Goal: Task Accomplishment & Management: Complete application form

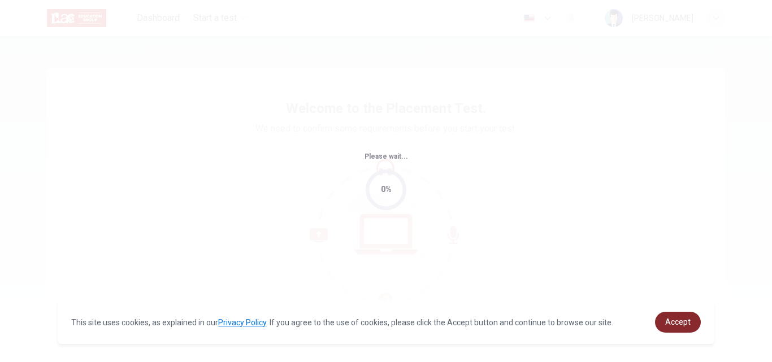
click at [679, 318] on span "Accept" at bounding box center [678, 322] width 25 height 9
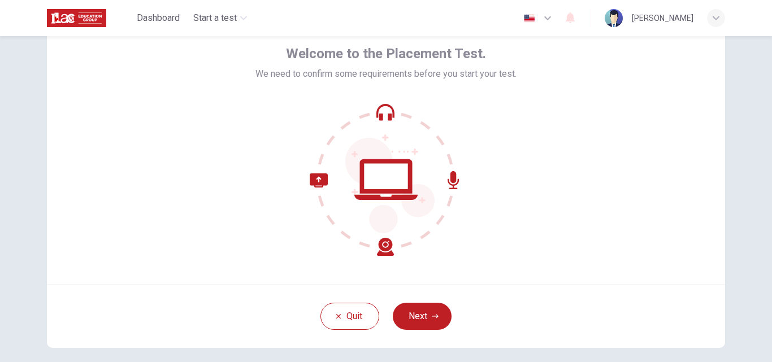
scroll to position [55, 0]
click at [432, 319] on icon "button" at bounding box center [435, 316] width 7 height 7
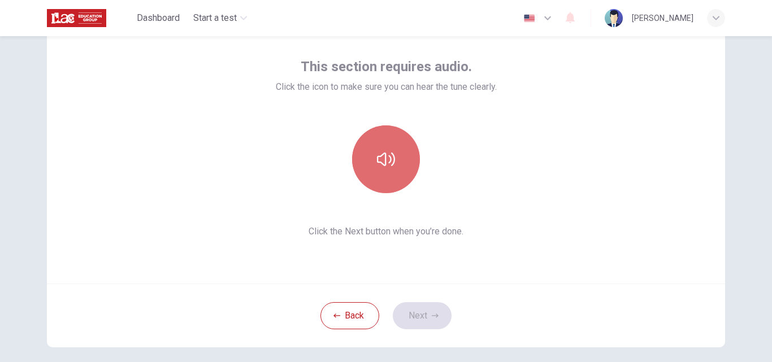
click at [387, 157] on icon "button" at bounding box center [386, 159] width 18 height 18
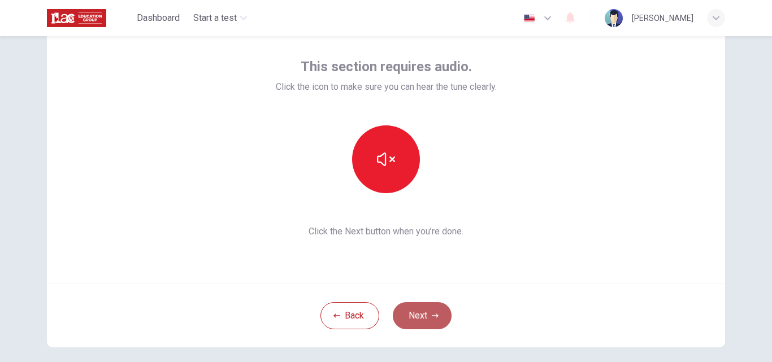
click at [427, 317] on button "Next" at bounding box center [422, 316] width 59 height 27
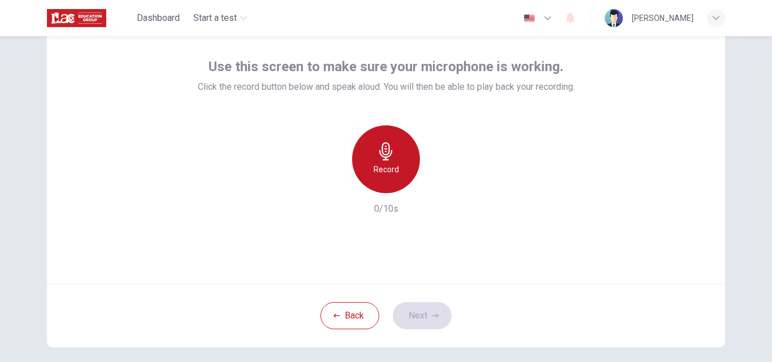
click at [403, 155] on div "Record" at bounding box center [386, 160] width 68 height 68
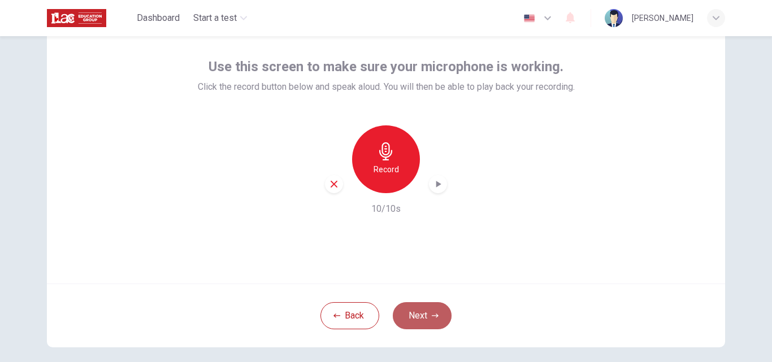
click at [431, 312] on button "Next" at bounding box center [422, 316] width 59 height 27
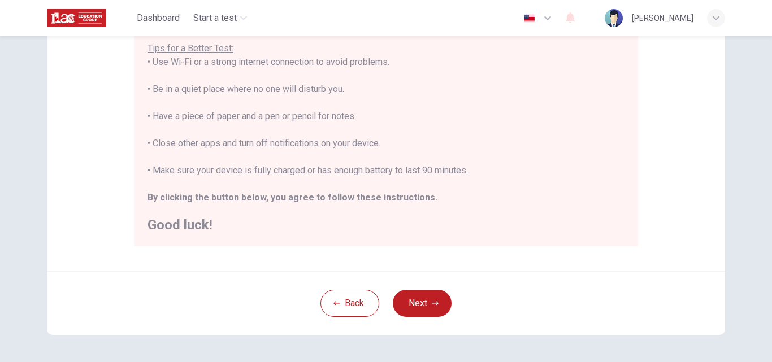
scroll to position [266, 0]
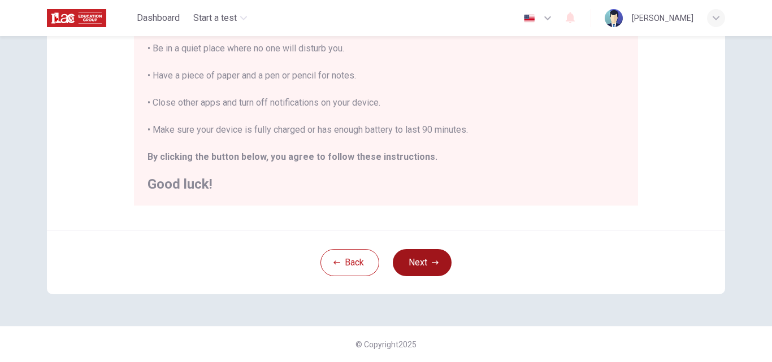
click at [435, 266] on icon "button" at bounding box center [435, 263] width 7 height 7
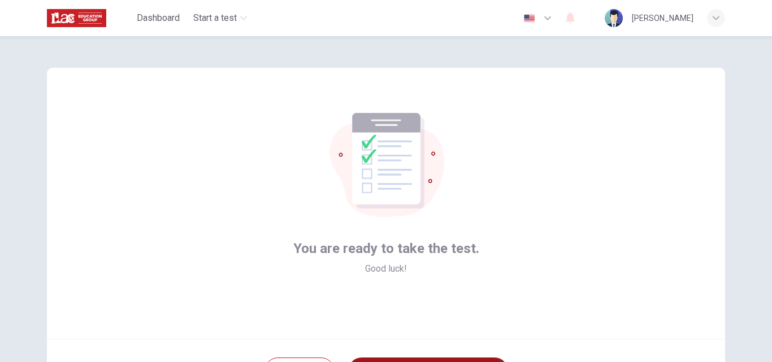
scroll to position [109, 0]
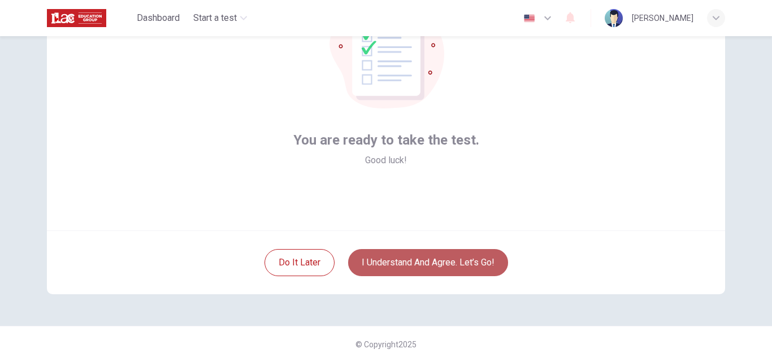
click at [433, 273] on button "I understand and agree. Let’s go!" at bounding box center [428, 262] width 160 height 27
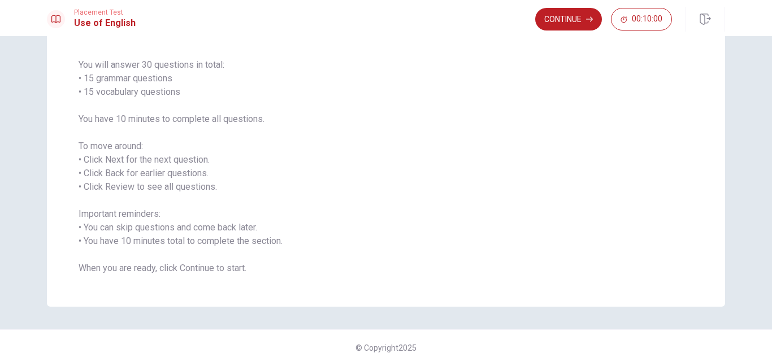
scroll to position [81, 0]
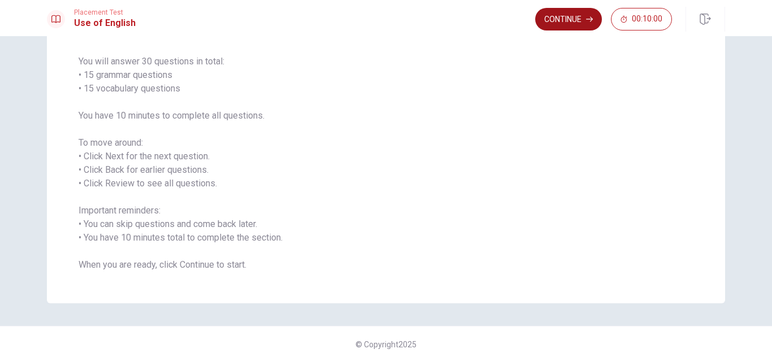
click at [558, 19] on button "Continue" at bounding box center [569, 19] width 67 height 23
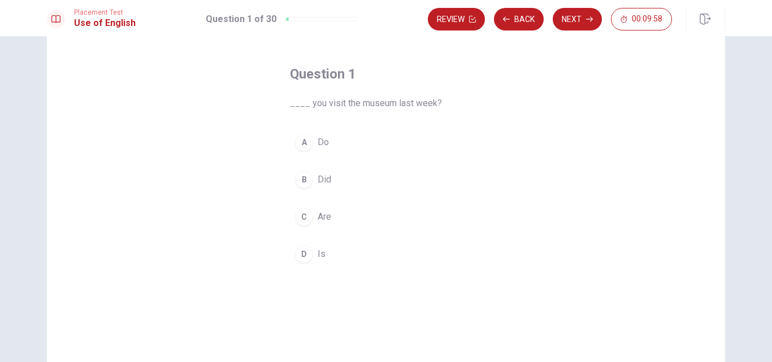
scroll to position [41, 0]
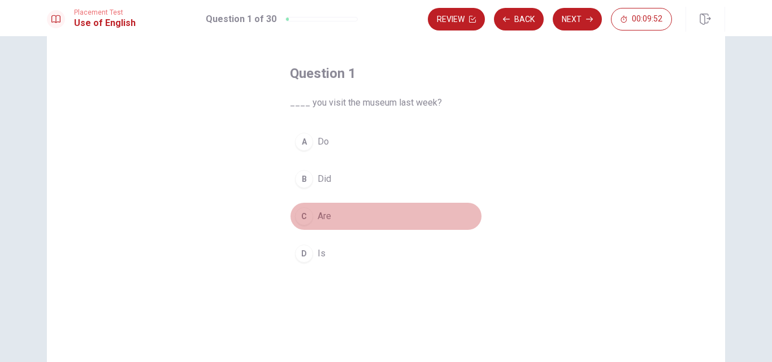
click at [321, 210] on span "Are" at bounding box center [325, 217] width 14 height 14
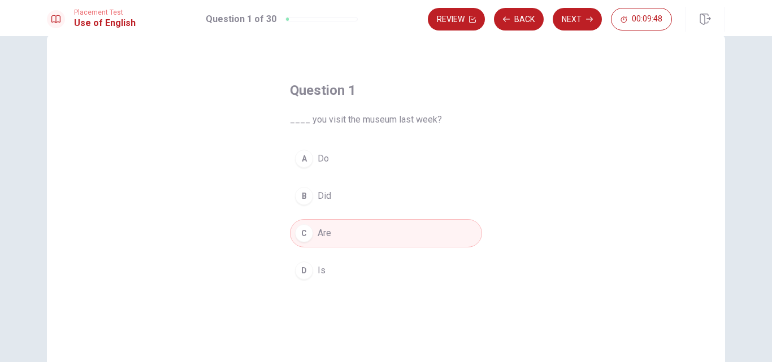
scroll to position [23, 0]
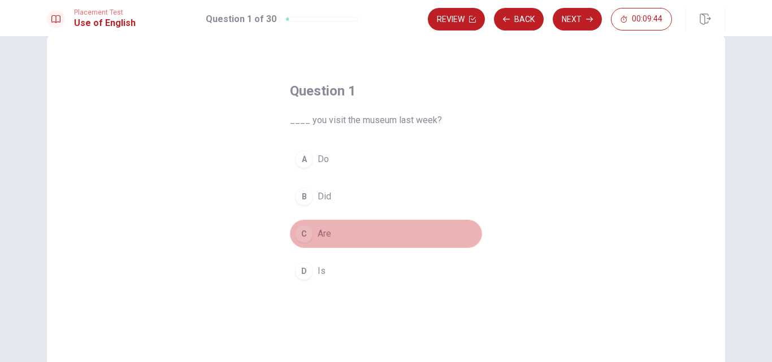
click at [344, 227] on button "C Are" at bounding box center [386, 234] width 192 height 28
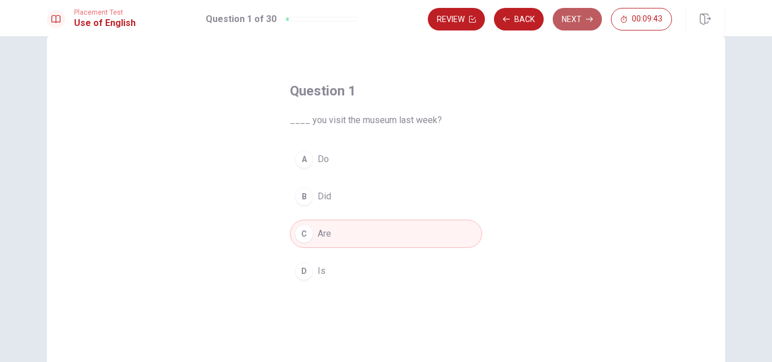
click at [569, 16] on button "Next" at bounding box center [577, 19] width 49 height 23
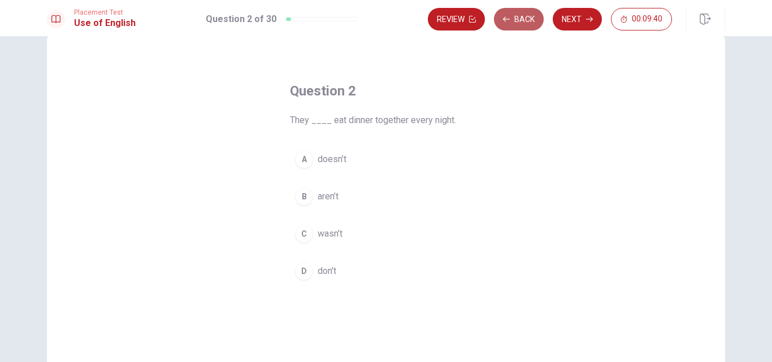
click at [523, 21] on button "Back" at bounding box center [519, 19] width 50 height 23
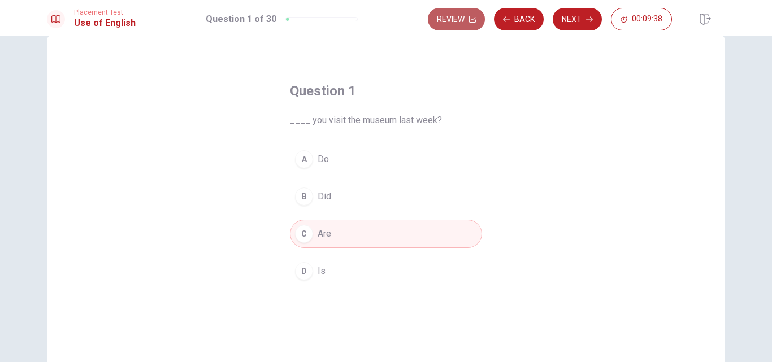
click at [467, 23] on button "Review" at bounding box center [456, 19] width 57 height 23
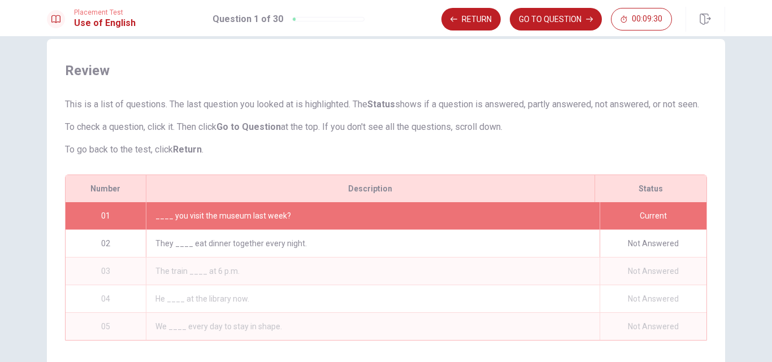
scroll to position [19, 0]
click at [541, 17] on button "GO TO QUESTION" at bounding box center [556, 19] width 92 height 23
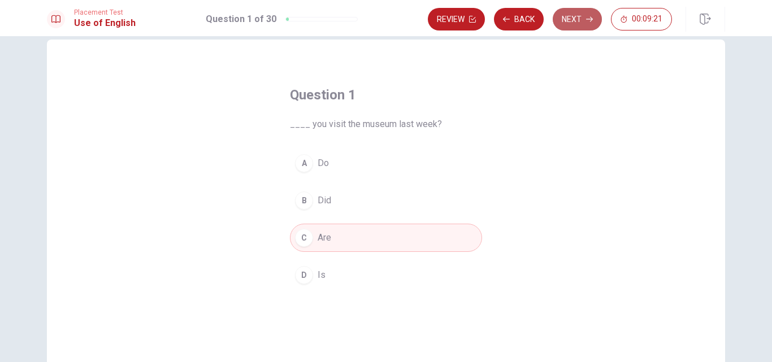
click at [574, 19] on button "Next" at bounding box center [577, 19] width 49 height 23
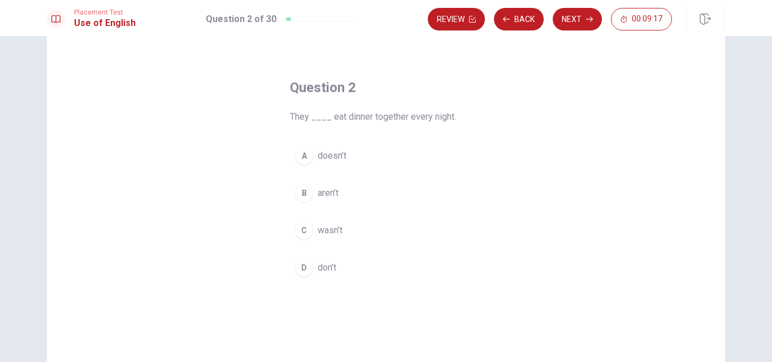
scroll to position [27, 0]
click at [318, 149] on span "doesn’t" at bounding box center [332, 156] width 29 height 14
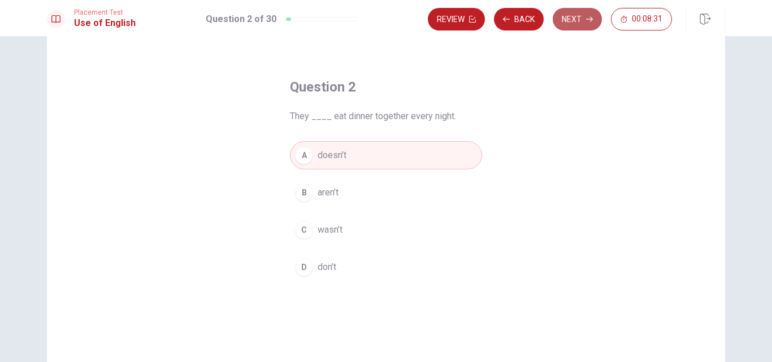
click at [568, 24] on button "Next" at bounding box center [577, 19] width 49 height 23
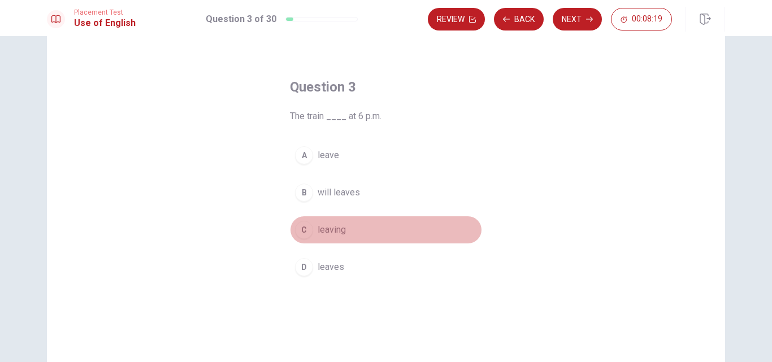
click at [329, 228] on span "leaving" at bounding box center [332, 230] width 28 height 14
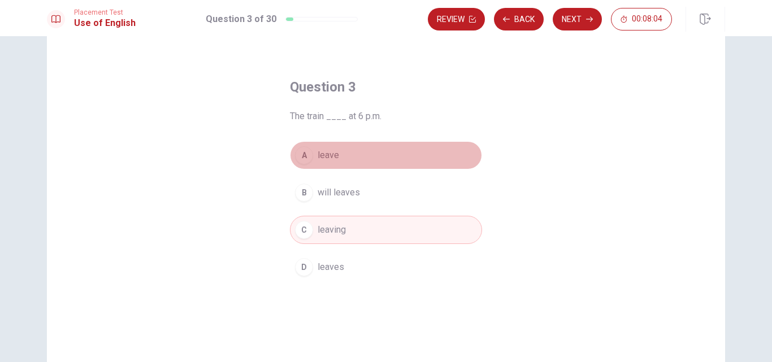
click at [327, 166] on button "A leave" at bounding box center [386, 155] width 192 height 28
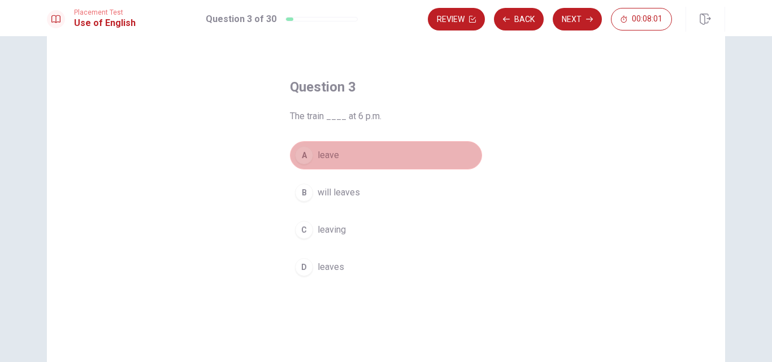
click at [387, 158] on button "A leave" at bounding box center [386, 155] width 192 height 28
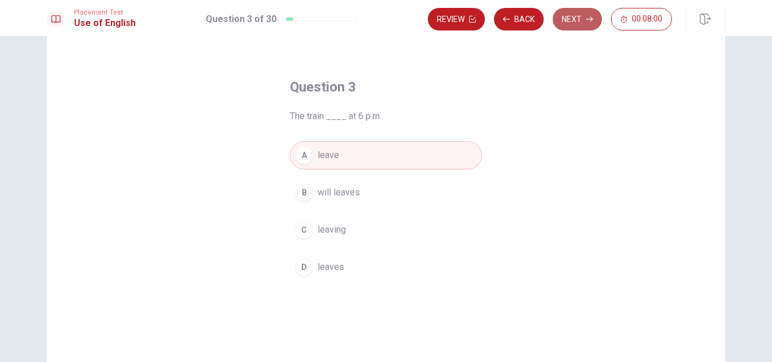
click at [590, 20] on icon "button" at bounding box center [589, 19] width 7 height 7
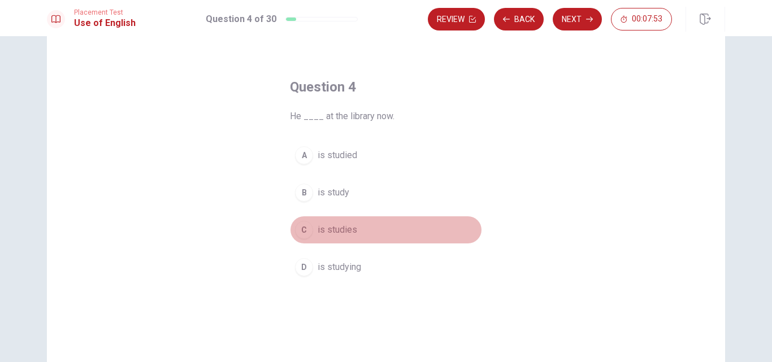
click at [343, 236] on span "is studies" at bounding box center [338, 230] width 40 height 14
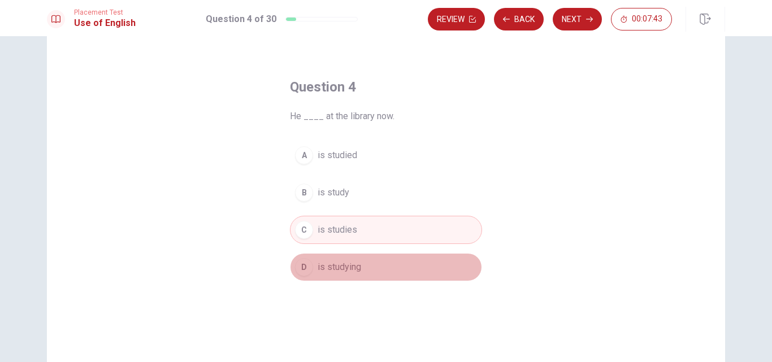
click at [412, 268] on button "D is studying" at bounding box center [386, 267] width 192 height 28
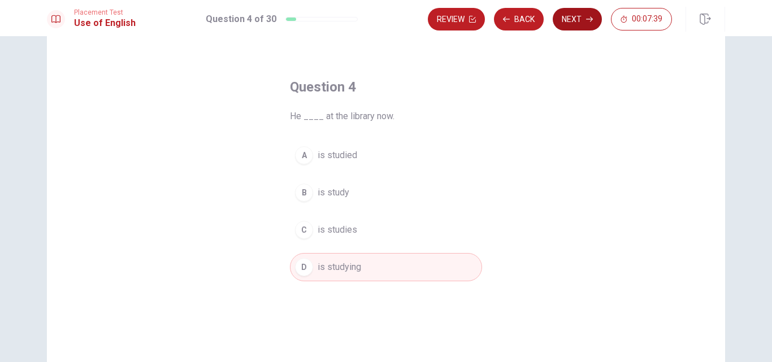
click at [573, 16] on button "Next" at bounding box center [577, 19] width 49 height 23
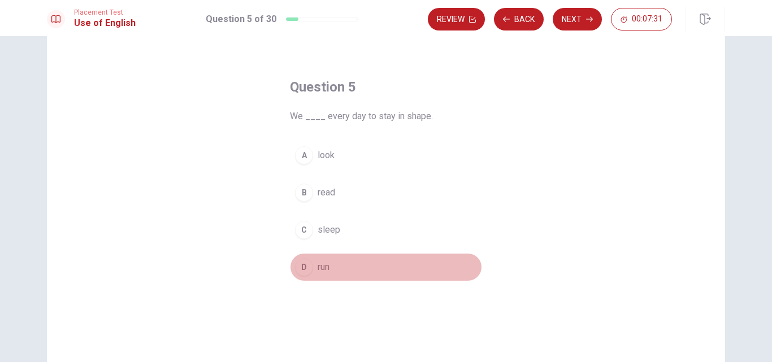
click at [331, 269] on button "D run" at bounding box center [386, 267] width 192 height 28
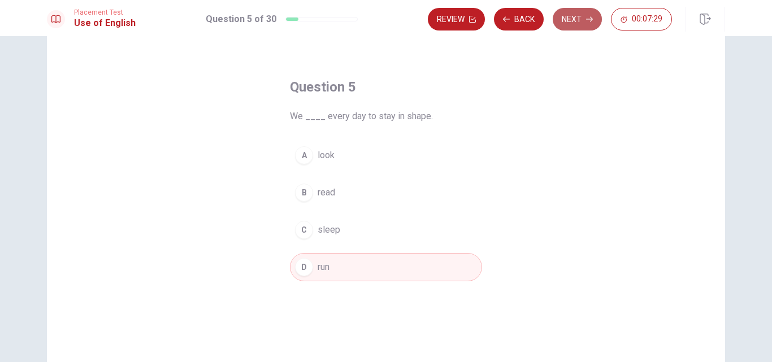
click at [581, 20] on button "Next" at bounding box center [577, 19] width 49 height 23
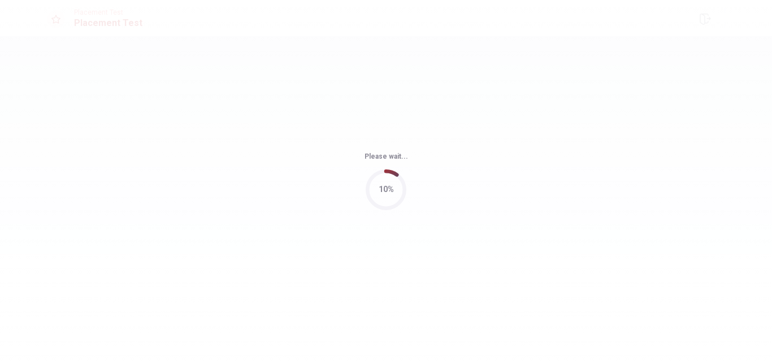
scroll to position [0, 0]
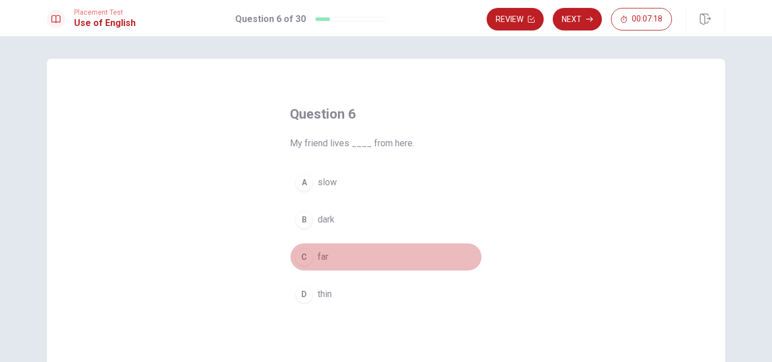
click at [319, 267] on button "C far" at bounding box center [386, 257] width 192 height 28
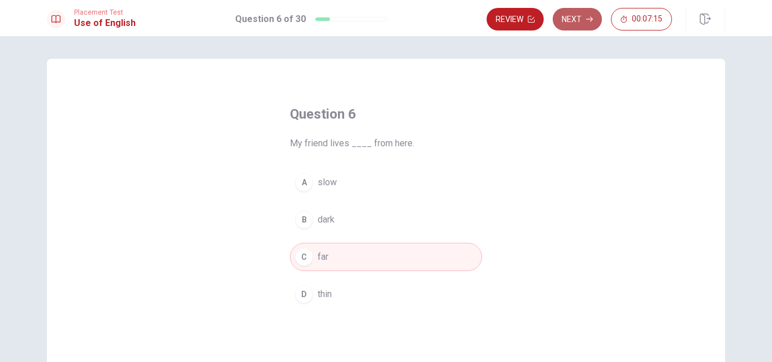
click at [568, 19] on button "Next" at bounding box center [577, 19] width 49 height 23
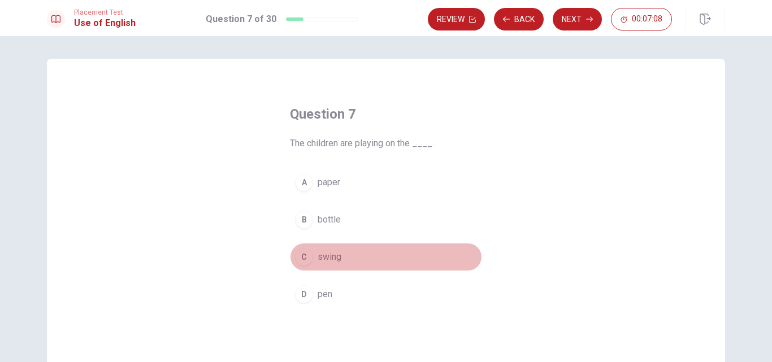
click at [326, 260] on span "swing" at bounding box center [330, 258] width 24 height 14
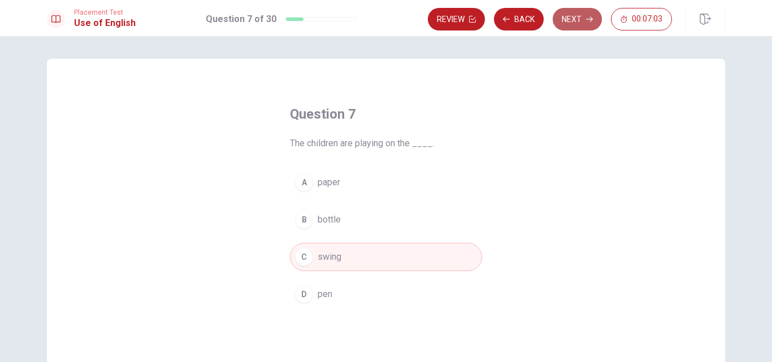
click at [580, 18] on button "Next" at bounding box center [577, 19] width 49 height 23
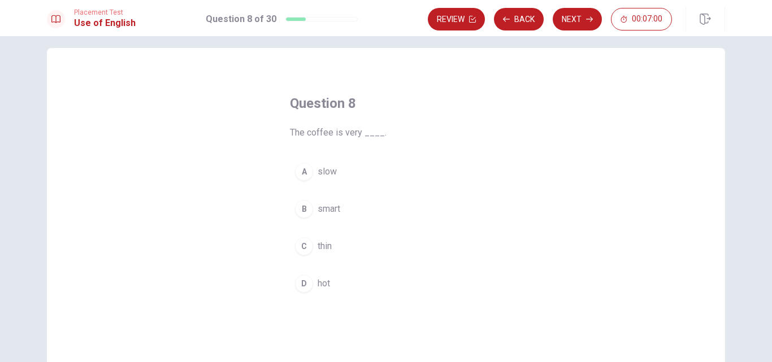
scroll to position [10, 0]
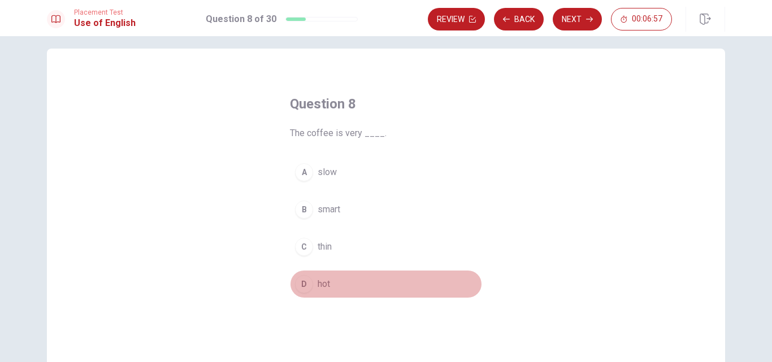
click at [312, 282] on button "D hot" at bounding box center [386, 284] width 192 height 28
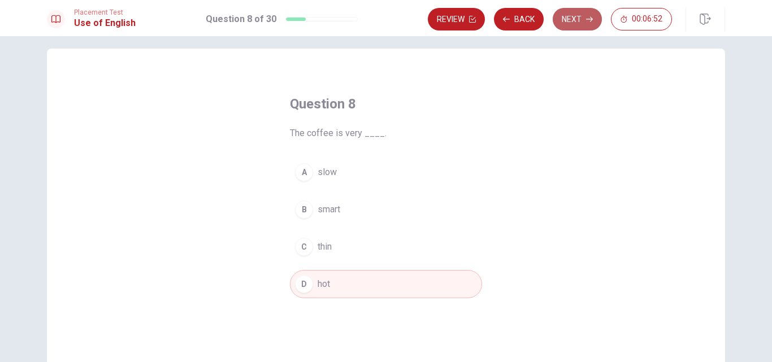
click at [584, 28] on button "Next" at bounding box center [577, 19] width 49 height 23
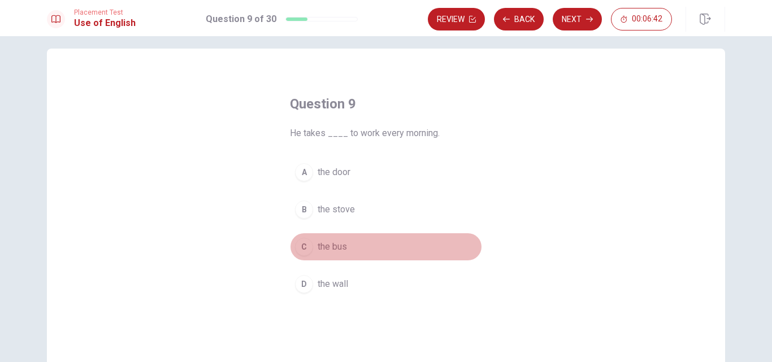
click at [335, 245] on span "the bus" at bounding box center [332, 247] width 29 height 14
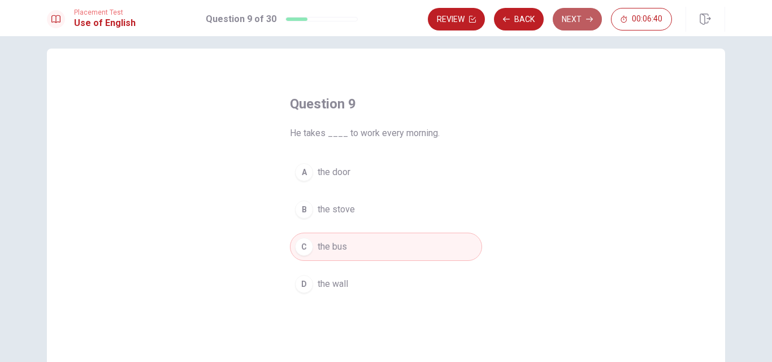
click at [571, 20] on button "Next" at bounding box center [577, 19] width 49 height 23
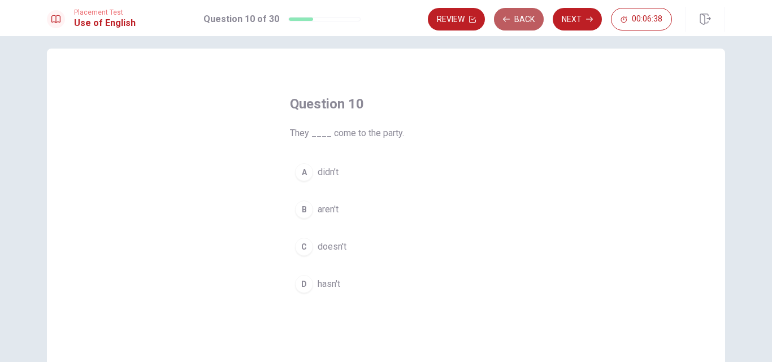
click at [517, 28] on button "Back" at bounding box center [519, 19] width 50 height 23
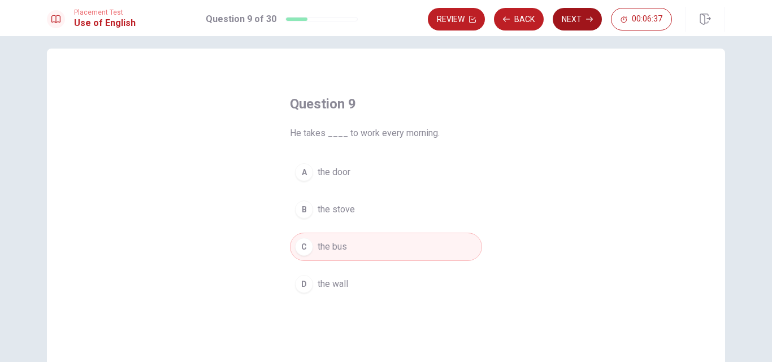
click at [560, 23] on button "Next" at bounding box center [577, 19] width 49 height 23
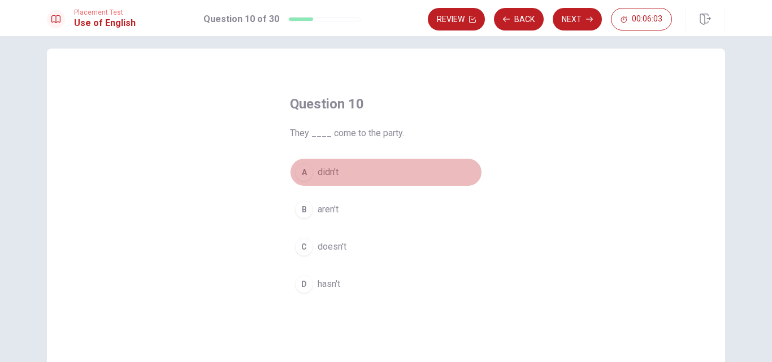
click at [329, 170] on span "didn’t" at bounding box center [328, 173] width 21 height 14
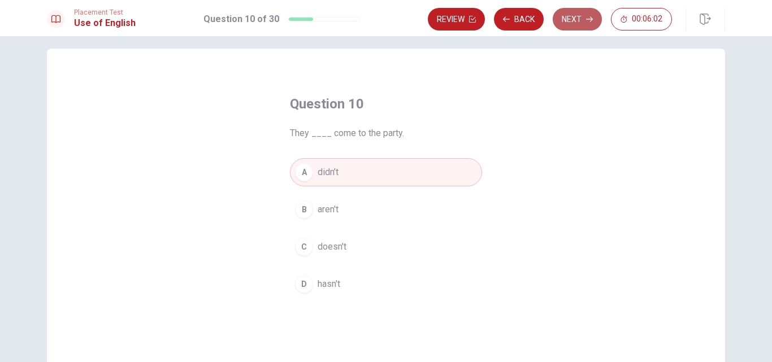
click at [568, 16] on button "Next" at bounding box center [577, 19] width 49 height 23
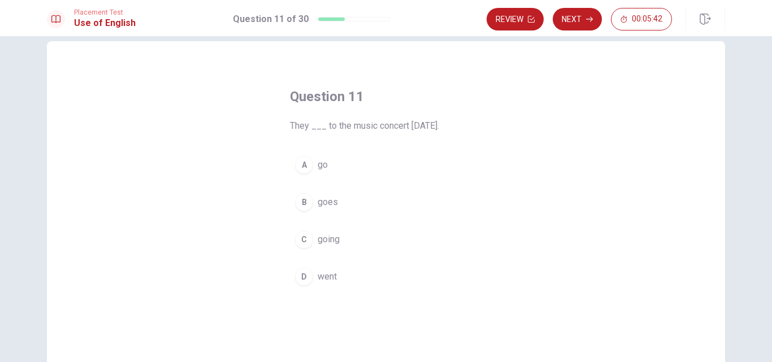
scroll to position [18, 0]
click at [327, 207] on span "goes" at bounding box center [328, 202] width 20 height 14
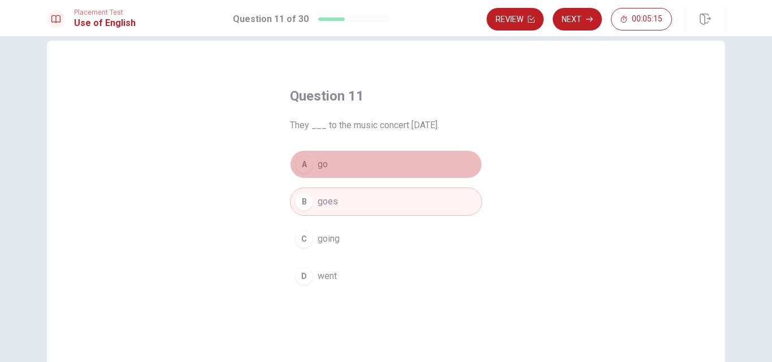
click at [318, 177] on button "A go" at bounding box center [386, 164] width 192 height 28
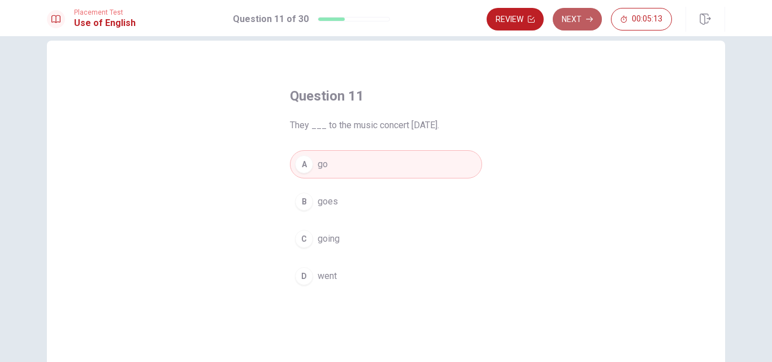
click at [583, 26] on button "Next" at bounding box center [577, 19] width 49 height 23
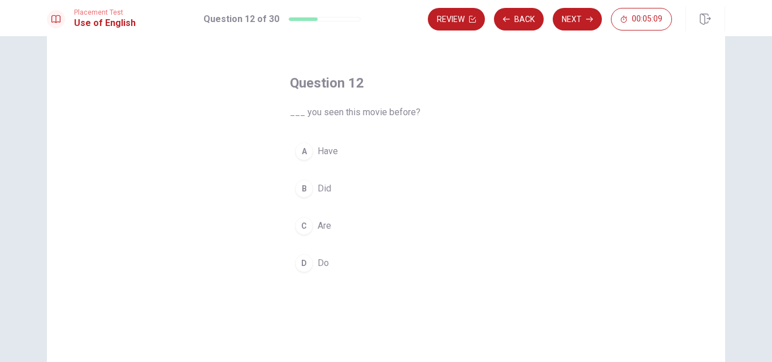
scroll to position [30, 0]
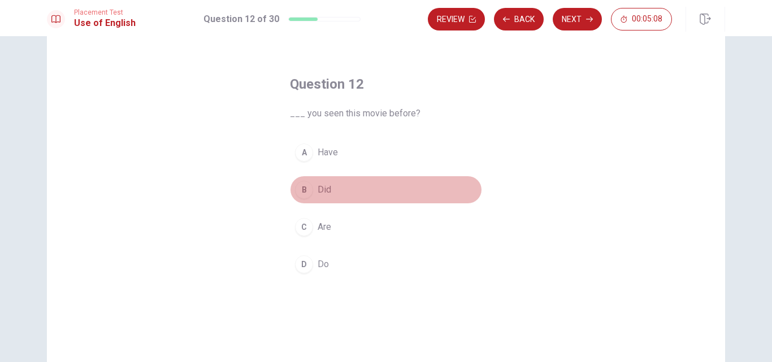
click at [321, 180] on button "B Did" at bounding box center [386, 190] width 192 height 28
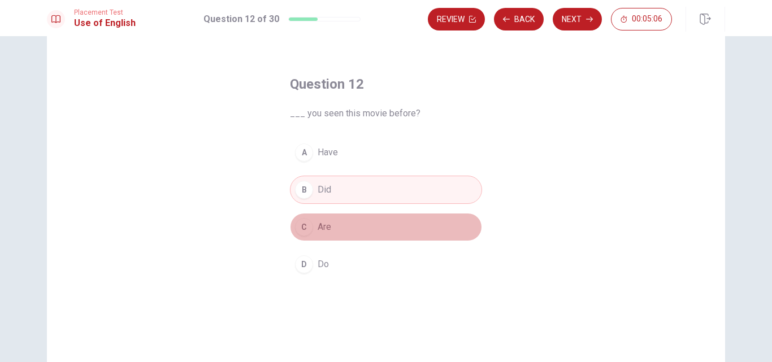
click at [318, 228] on span "Are" at bounding box center [325, 228] width 14 height 14
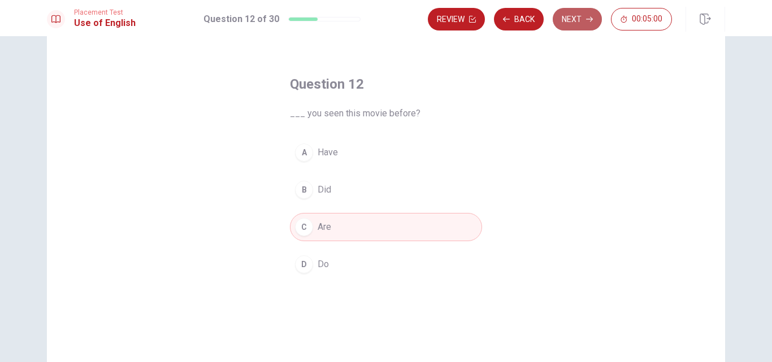
click at [565, 21] on button "Next" at bounding box center [577, 19] width 49 height 23
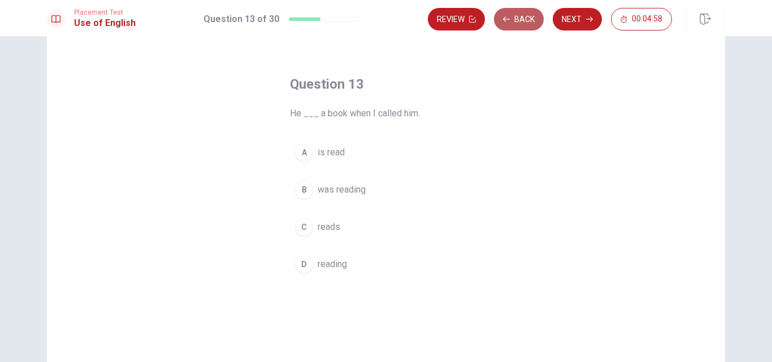
click at [525, 20] on button "Back" at bounding box center [519, 19] width 50 height 23
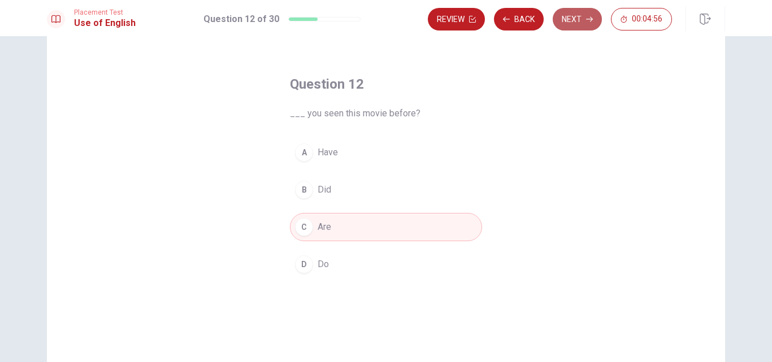
click at [562, 27] on button "Next" at bounding box center [577, 19] width 49 height 23
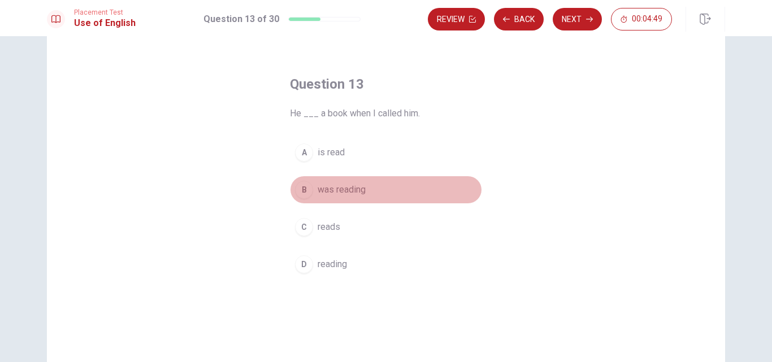
click at [338, 196] on span "was reading" at bounding box center [342, 190] width 48 height 14
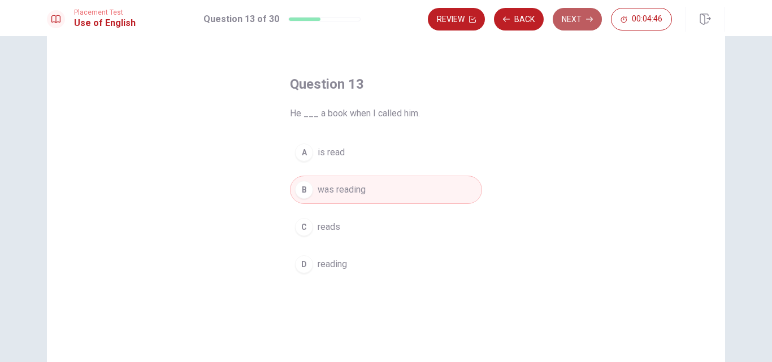
click at [580, 17] on button "Next" at bounding box center [577, 19] width 49 height 23
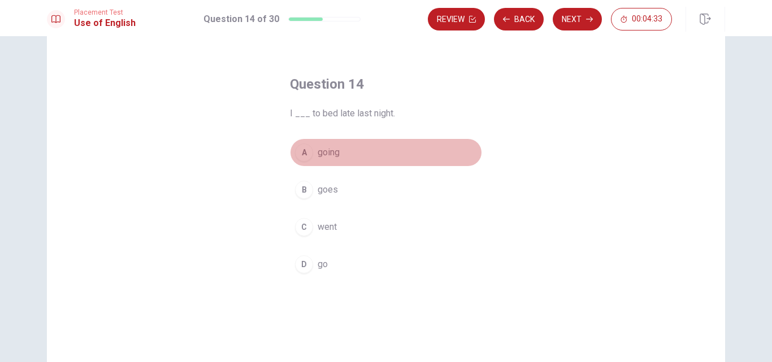
click at [337, 156] on span "going" at bounding box center [329, 153] width 22 height 14
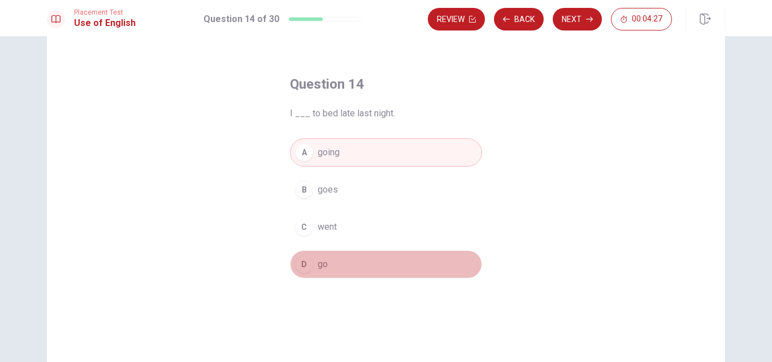
click at [313, 270] on button "D go" at bounding box center [386, 265] width 192 height 28
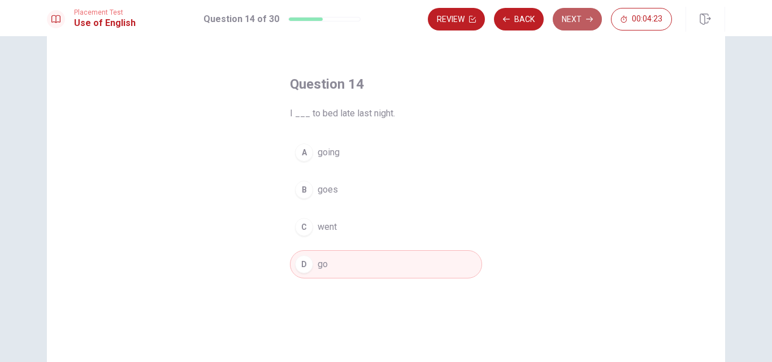
click at [581, 16] on button "Next" at bounding box center [577, 19] width 49 height 23
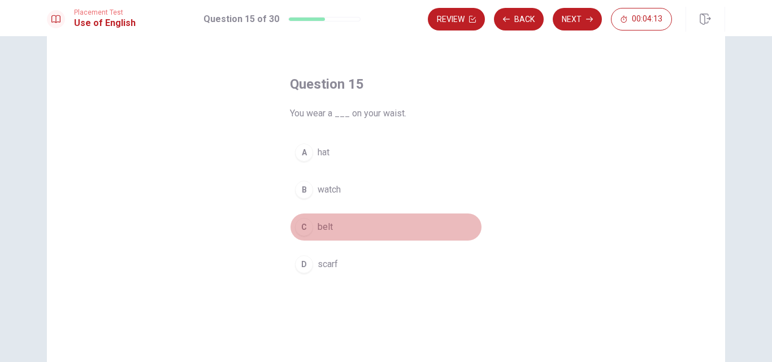
click at [325, 226] on span "belt" at bounding box center [325, 228] width 15 height 14
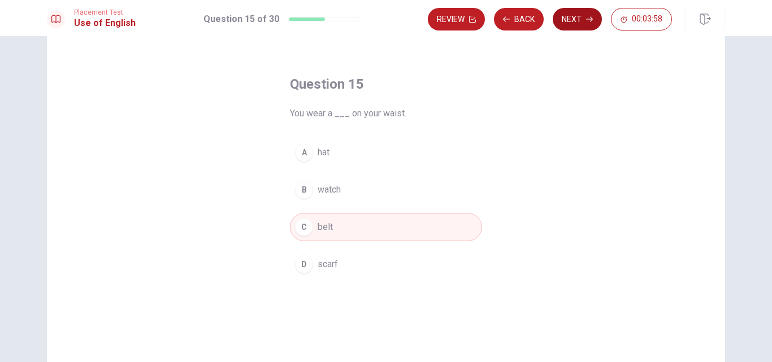
click at [588, 12] on button "Next" at bounding box center [577, 19] width 49 height 23
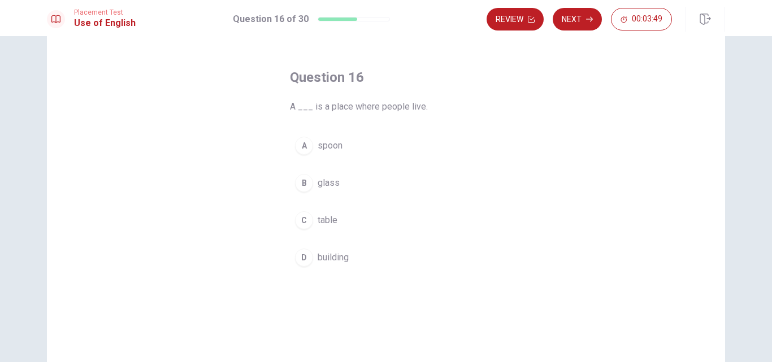
scroll to position [37, 0]
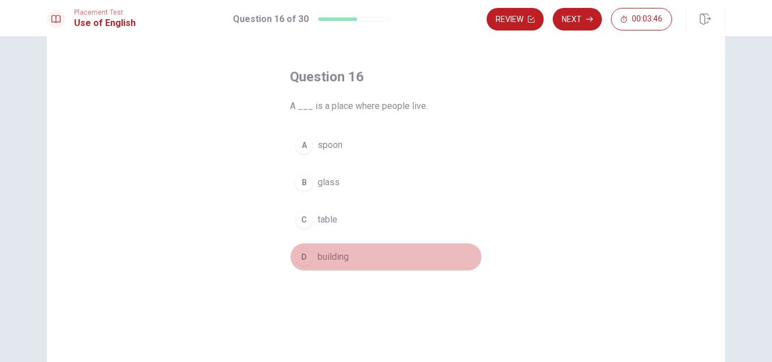
click at [330, 257] on span "building" at bounding box center [333, 258] width 31 height 14
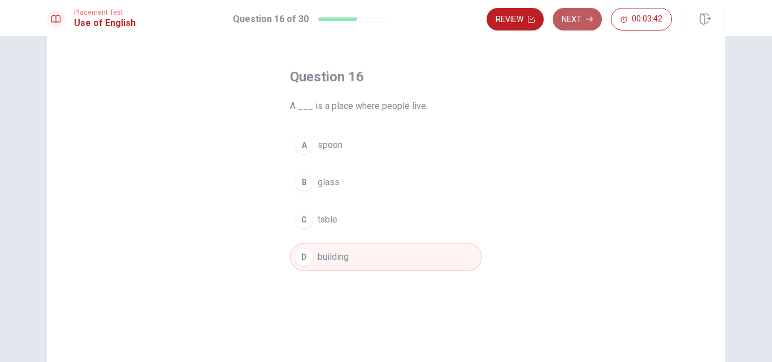
click at [571, 12] on button "Next" at bounding box center [577, 19] width 49 height 23
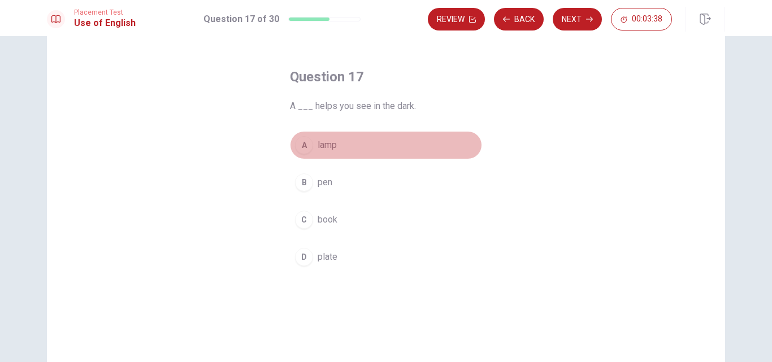
click at [329, 150] on span "lamp" at bounding box center [327, 146] width 19 height 14
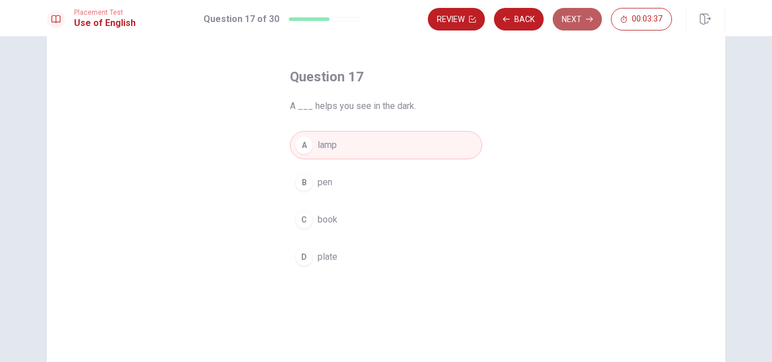
click at [569, 27] on button "Next" at bounding box center [577, 19] width 49 height 23
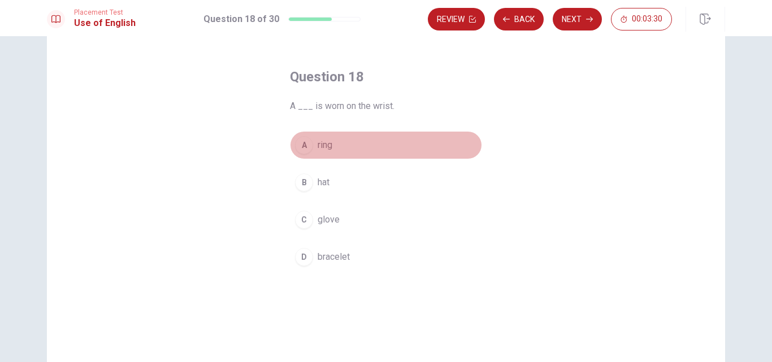
click at [313, 145] on button "A ring" at bounding box center [386, 145] width 192 height 28
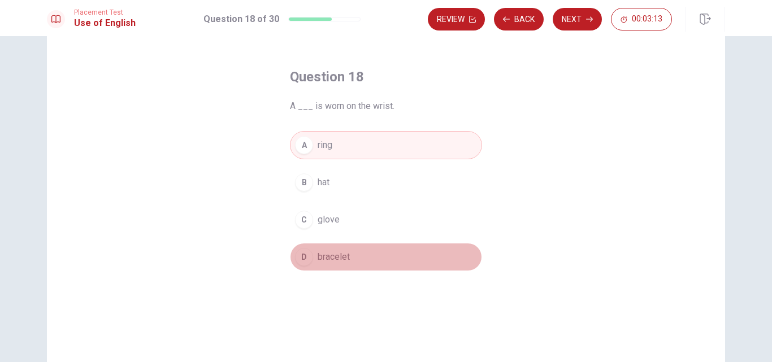
click at [386, 249] on button "D bracelet" at bounding box center [386, 257] width 192 height 28
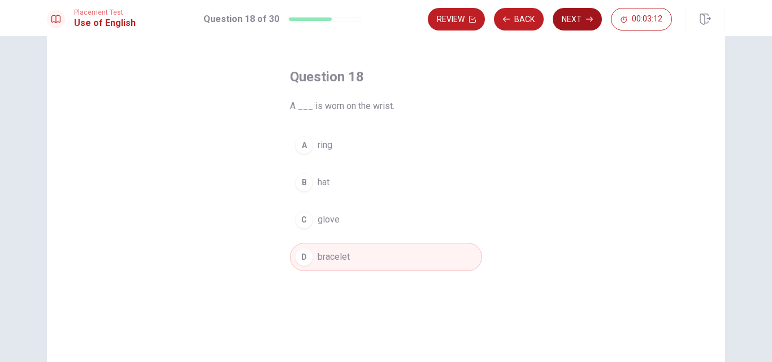
click at [567, 21] on button "Next" at bounding box center [577, 19] width 49 height 23
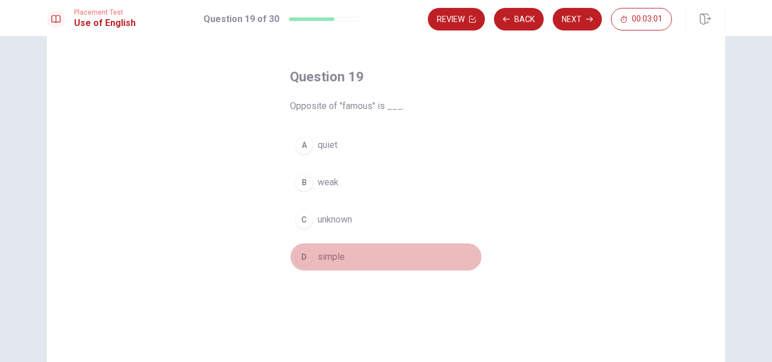
click at [335, 262] on span "simple" at bounding box center [331, 258] width 27 height 14
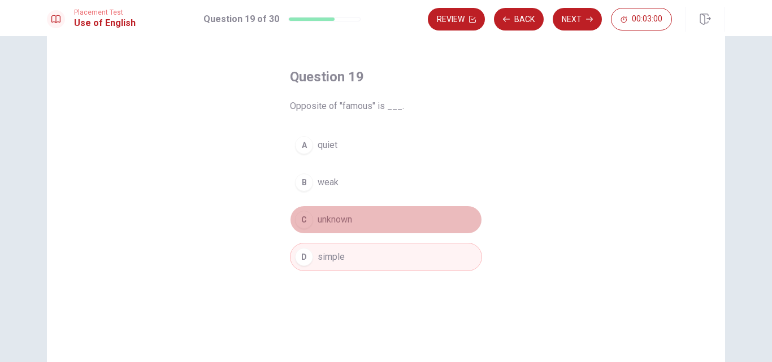
click at [363, 215] on button "C unknown" at bounding box center [386, 220] width 192 height 28
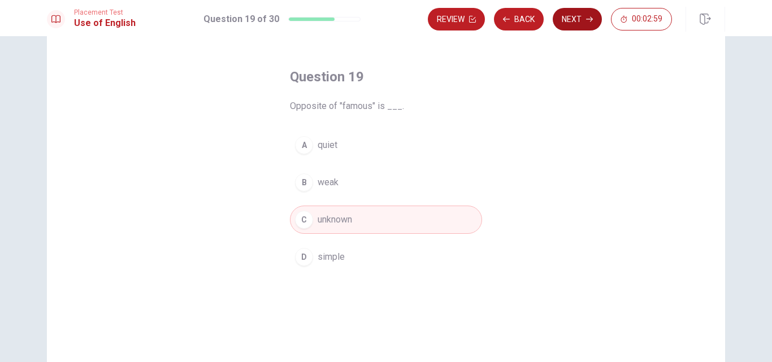
click at [577, 24] on button "Next" at bounding box center [577, 19] width 49 height 23
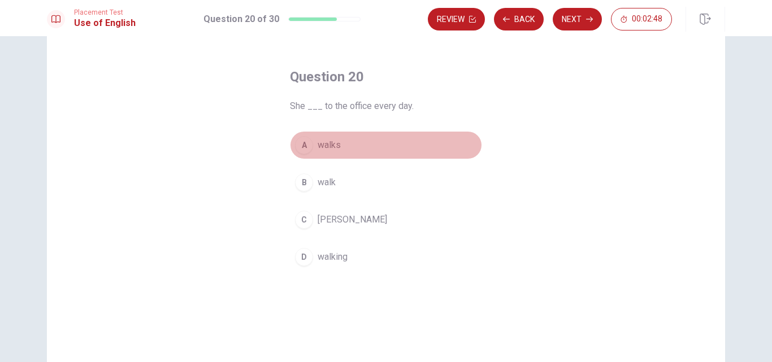
click at [339, 144] on button "A walks" at bounding box center [386, 145] width 192 height 28
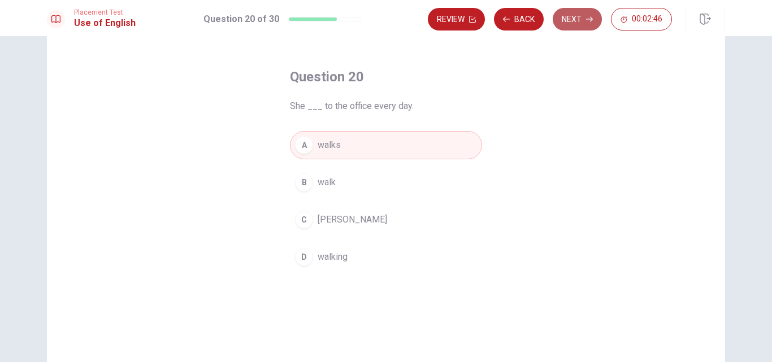
click at [570, 23] on button "Next" at bounding box center [577, 19] width 49 height 23
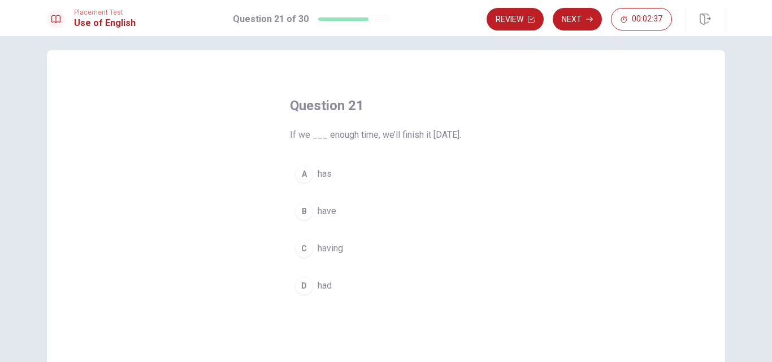
scroll to position [10, 0]
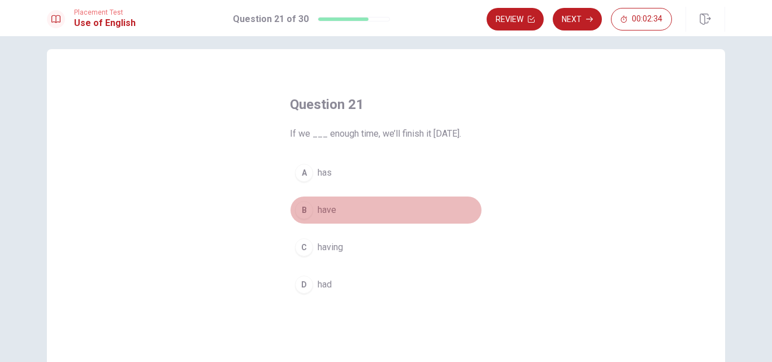
click at [321, 215] on span "have" at bounding box center [327, 211] width 19 height 14
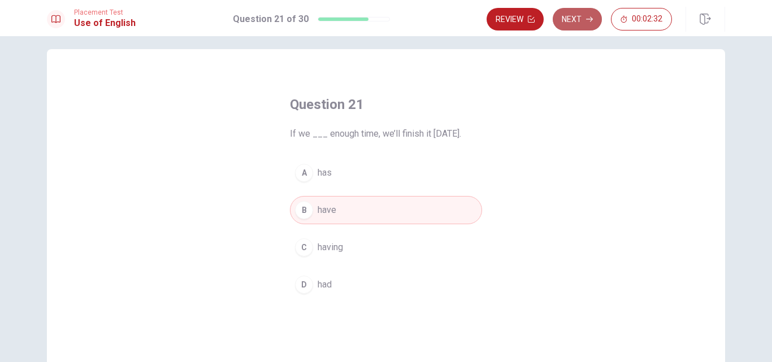
click at [584, 23] on button "Next" at bounding box center [577, 19] width 49 height 23
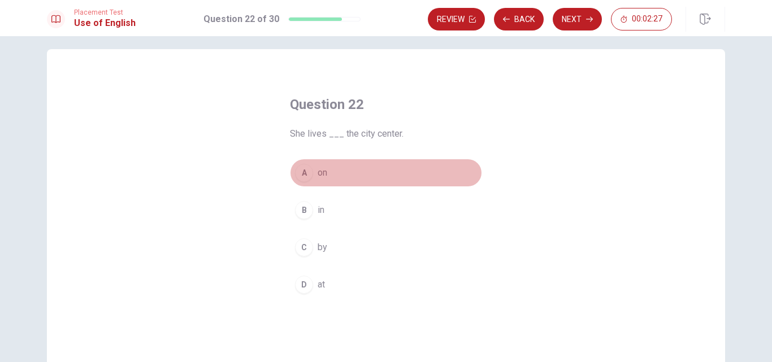
click at [318, 179] on span "on" at bounding box center [323, 173] width 10 height 14
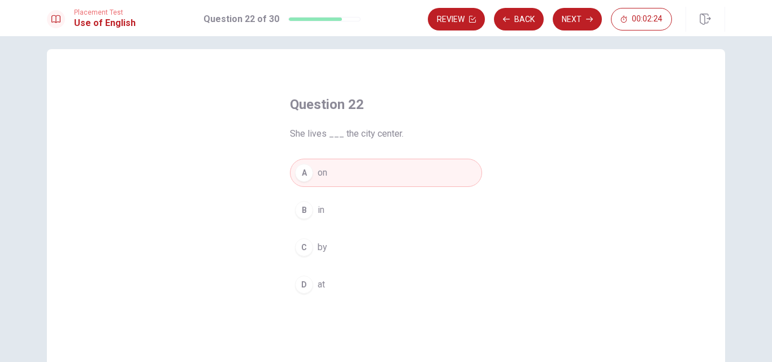
click at [318, 210] on span "in" at bounding box center [321, 211] width 7 height 14
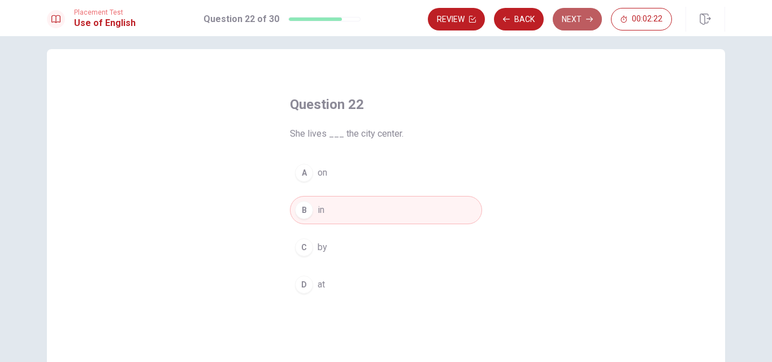
click at [579, 23] on button "Next" at bounding box center [577, 19] width 49 height 23
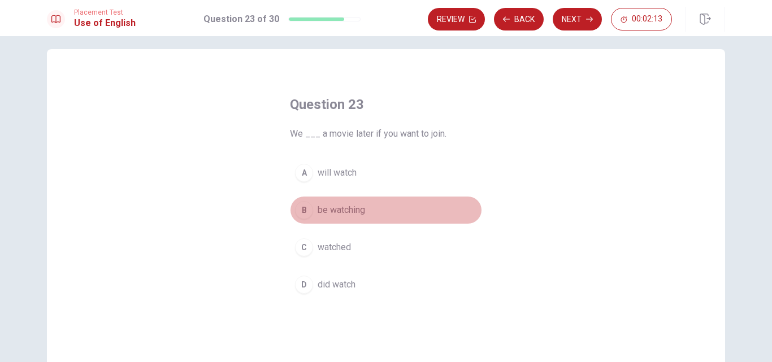
click at [362, 205] on span "be watching" at bounding box center [342, 211] width 48 height 14
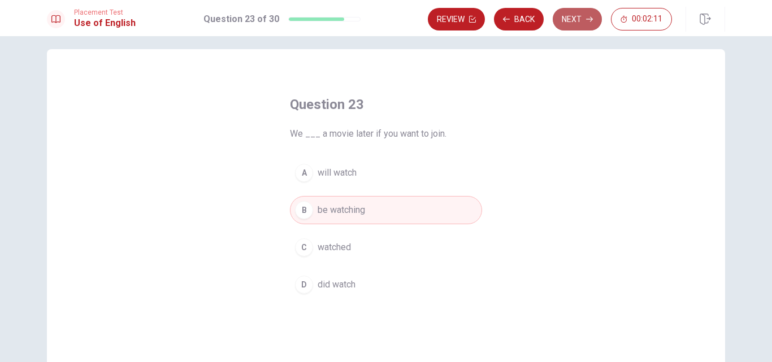
click at [572, 20] on button "Next" at bounding box center [577, 19] width 49 height 23
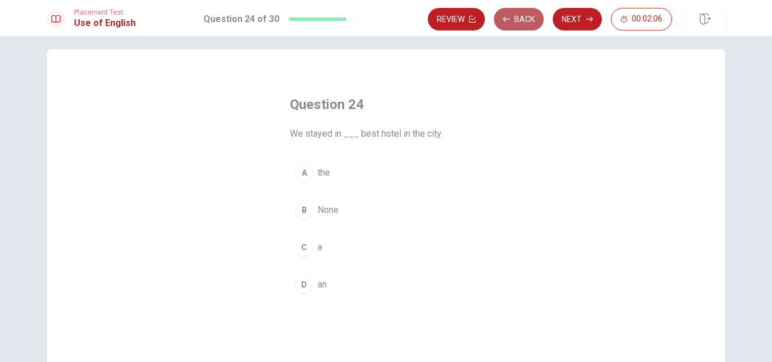
click at [523, 19] on button "Back" at bounding box center [519, 19] width 50 height 23
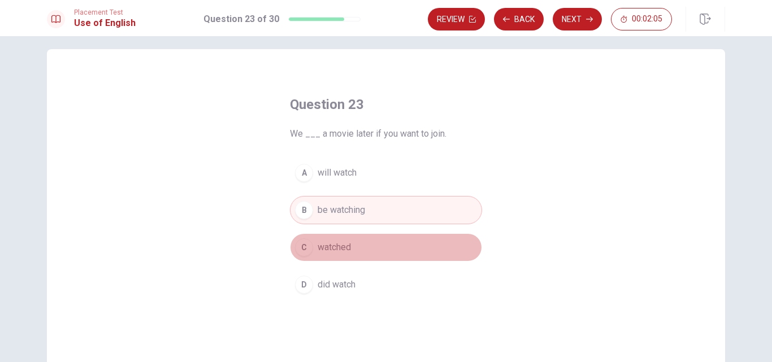
click at [319, 247] on span "watched" at bounding box center [334, 248] width 33 height 14
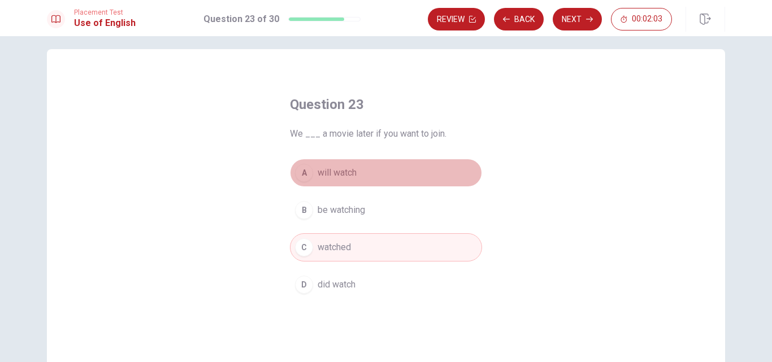
click at [369, 170] on button "A will watch" at bounding box center [386, 173] width 192 height 28
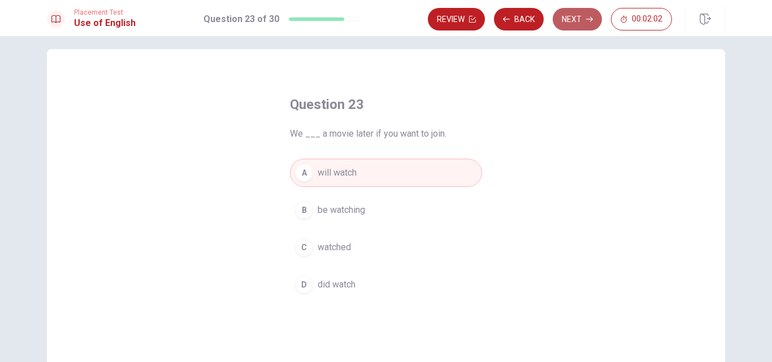
click at [570, 21] on button "Next" at bounding box center [577, 19] width 49 height 23
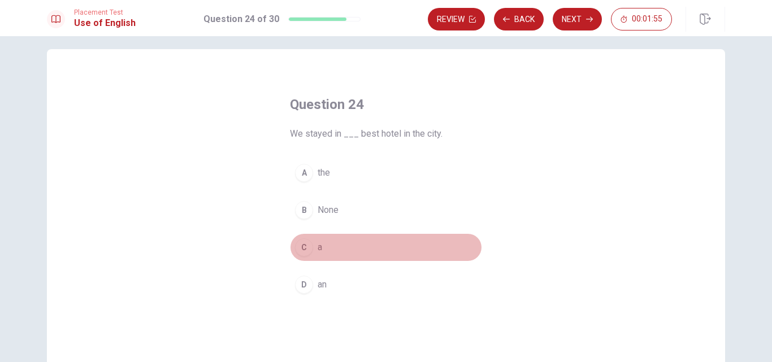
click at [323, 255] on button "C a" at bounding box center [386, 248] width 192 height 28
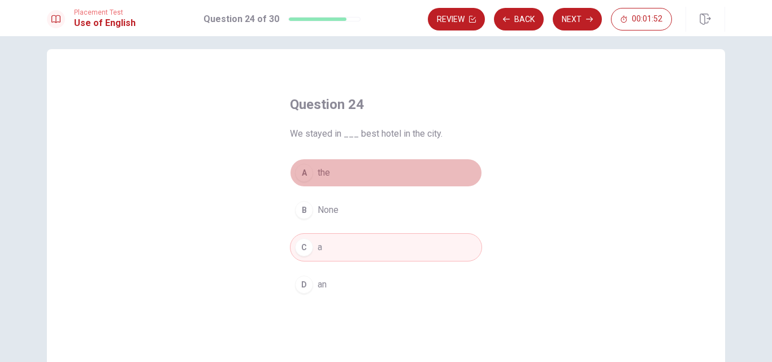
click at [349, 182] on button "A the" at bounding box center [386, 173] width 192 height 28
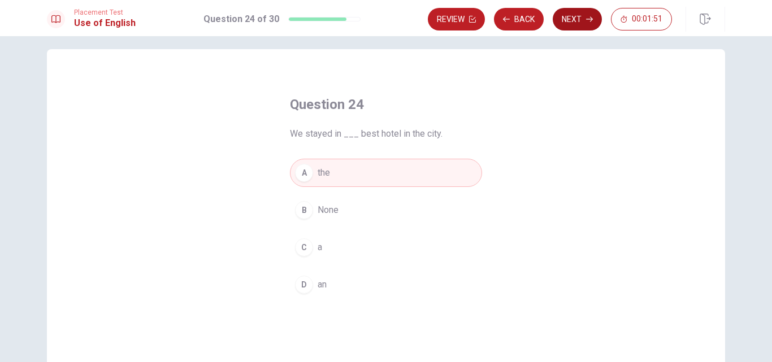
click at [558, 21] on button "Next" at bounding box center [577, 19] width 49 height 23
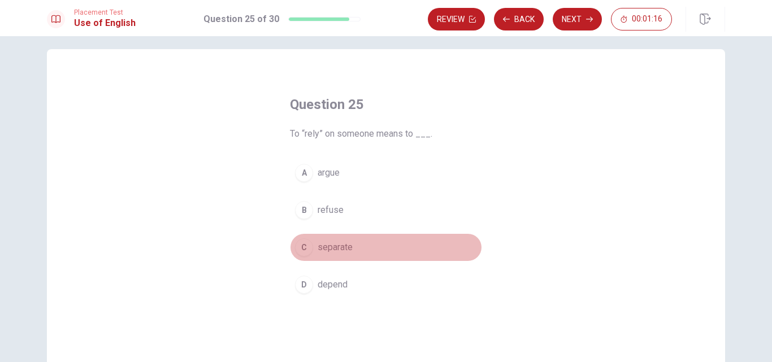
click at [333, 241] on span "separate" at bounding box center [335, 248] width 35 height 14
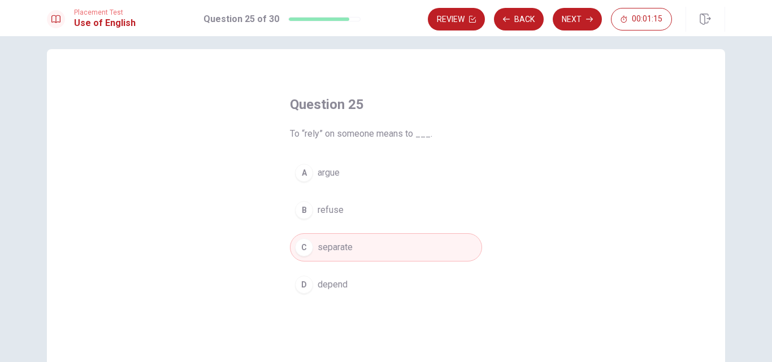
click at [563, 31] on div "Review Back Next 00:01:15" at bounding box center [576, 19] width 297 height 25
click at [575, 23] on button "Next" at bounding box center [577, 19] width 49 height 23
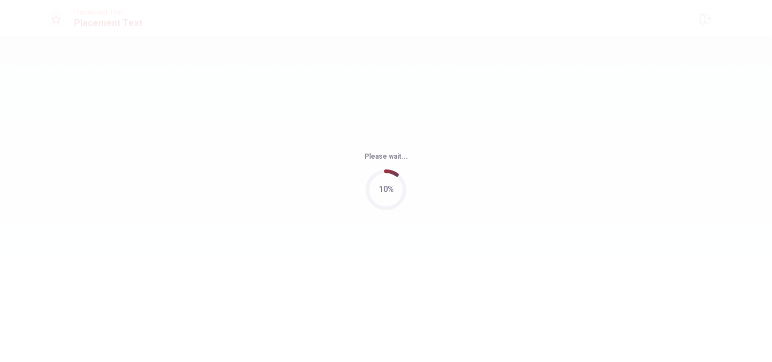
scroll to position [0, 0]
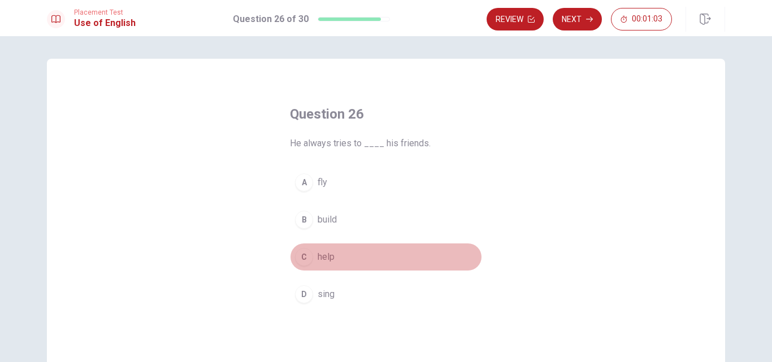
click at [330, 266] on button "C help" at bounding box center [386, 257] width 192 height 28
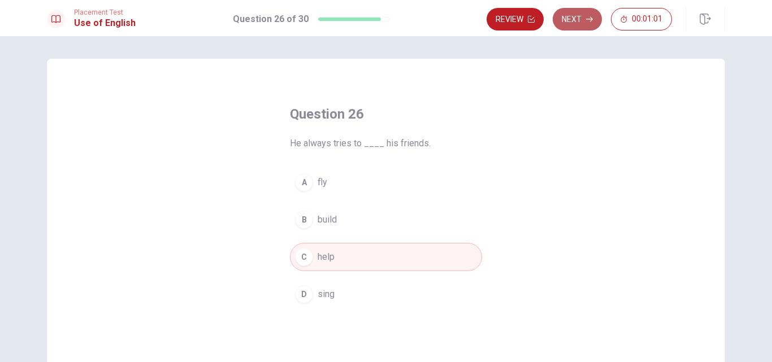
click at [570, 22] on button "Next" at bounding box center [577, 19] width 49 height 23
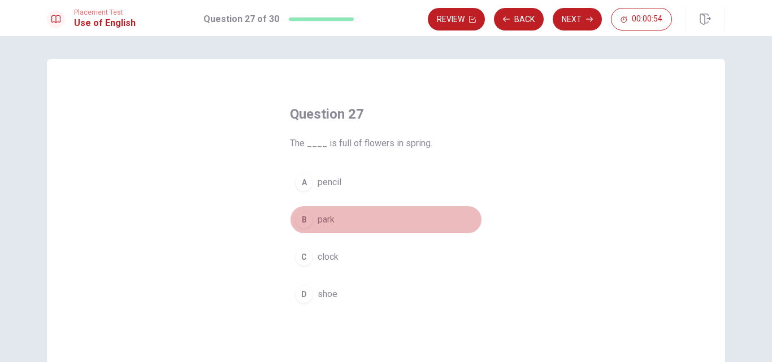
click at [322, 227] on button "B park" at bounding box center [386, 220] width 192 height 28
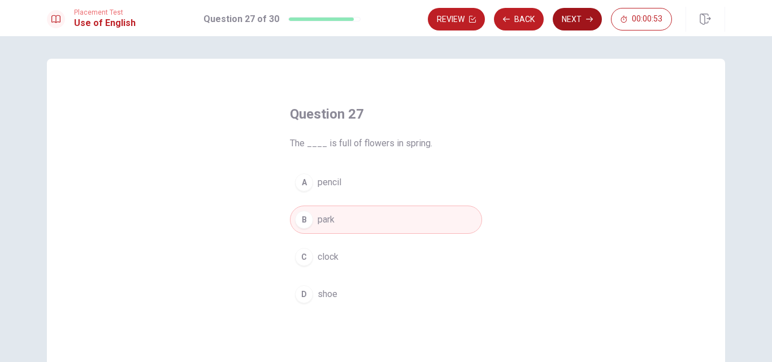
click at [582, 19] on button "Next" at bounding box center [577, 19] width 49 height 23
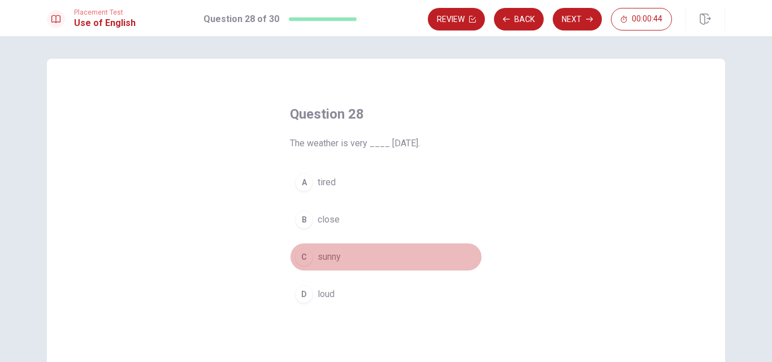
click at [329, 261] on span "sunny" at bounding box center [329, 258] width 23 height 14
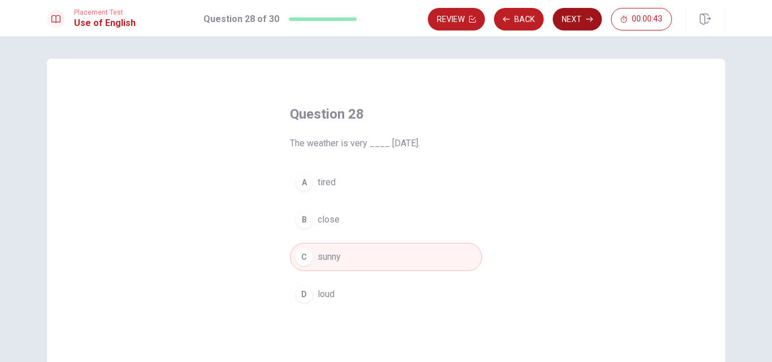
click at [571, 20] on button "Next" at bounding box center [577, 19] width 49 height 23
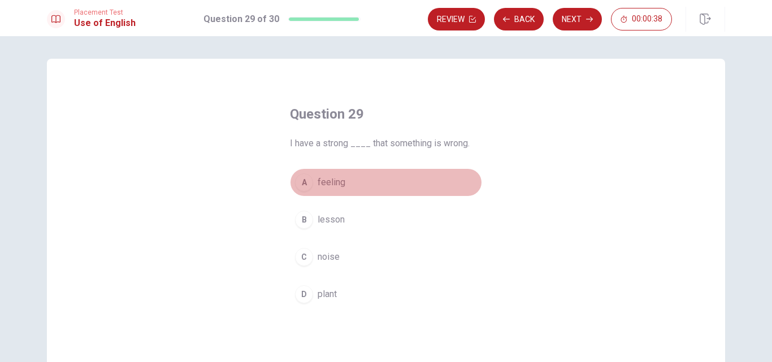
click at [329, 184] on span "feeling" at bounding box center [332, 183] width 28 height 14
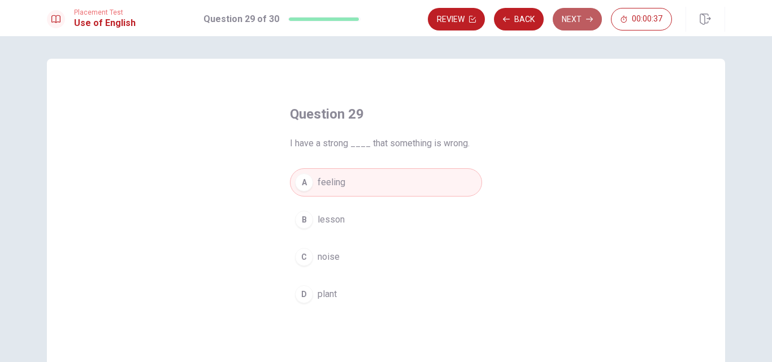
click at [579, 21] on button "Next" at bounding box center [577, 19] width 49 height 23
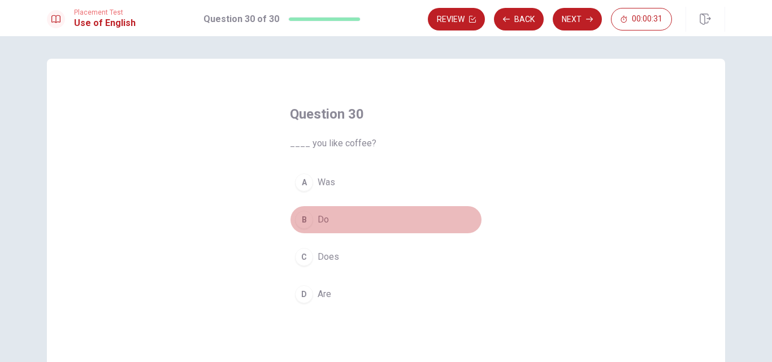
click at [313, 218] on button "B Do" at bounding box center [386, 220] width 192 height 28
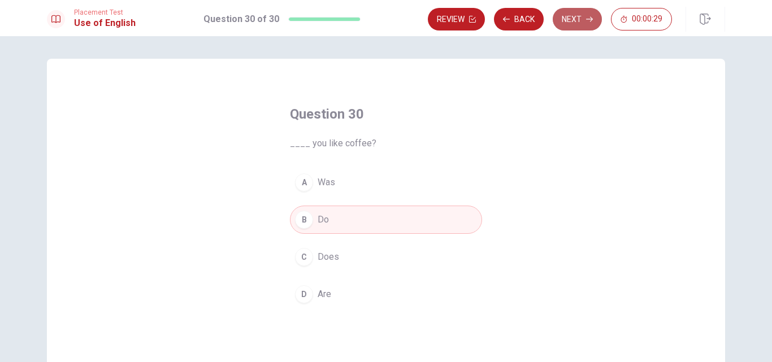
click at [583, 16] on button "Next" at bounding box center [577, 19] width 49 height 23
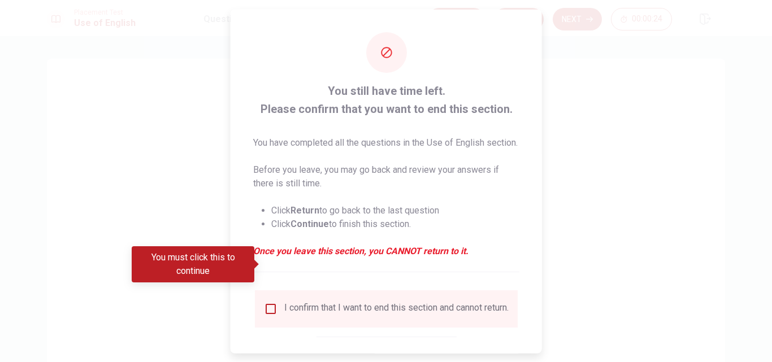
scroll to position [70, 0]
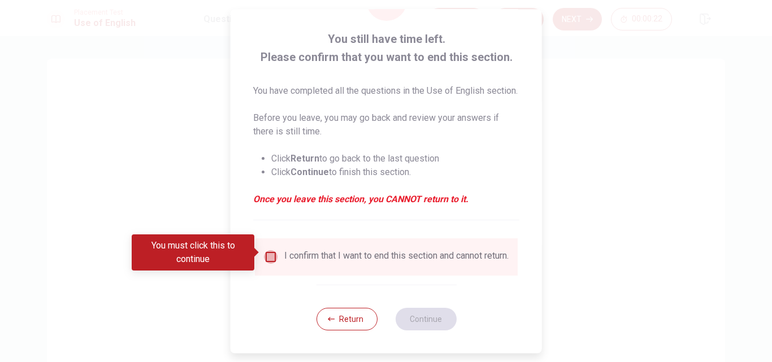
click at [272, 251] on input "You must click this to continue" at bounding box center [271, 258] width 14 height 14
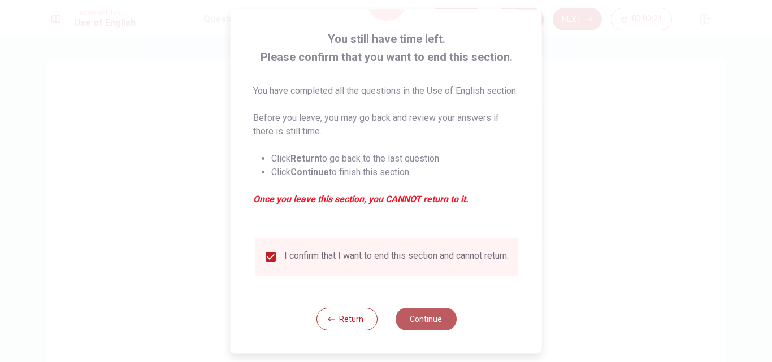
click at [427, 318] on button "Continue" at bounding box center [425, 319] width 61 height 23
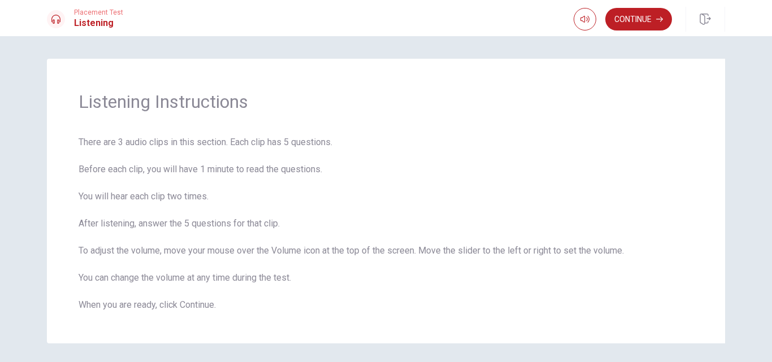
scroll to position [1, 0]
click at [586, 24] on button "button" at bounding box center [585, 19] width 23 height 23
click at [636, 20] on button "Continue" at bounding box center [639, 19] width 67 height 23
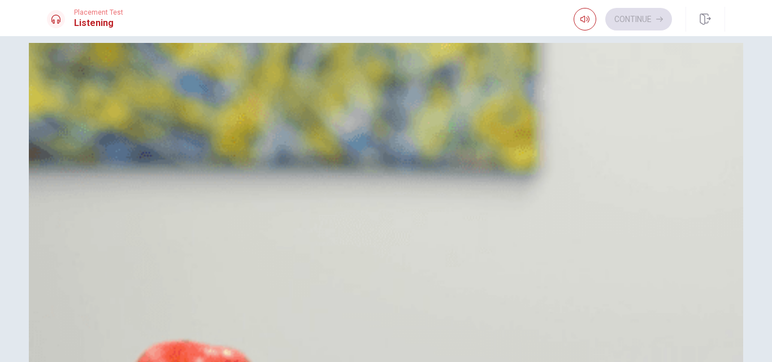
scroll to position [15, 0]
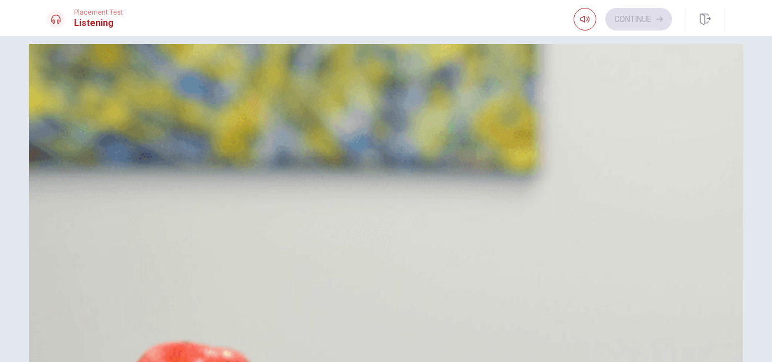
click at [151, 92] on span "Macro photography" at bounding box center [113, 86] width 76 height 14
click at [585, 17] on icon "button" at bounding box center [585, 19] width 9 height 9
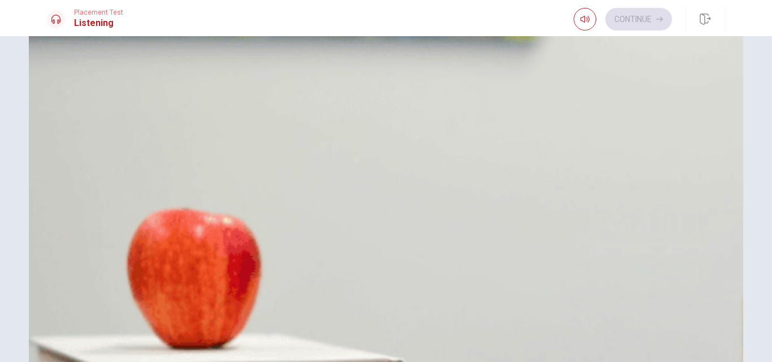
scroll to position [0, 0]
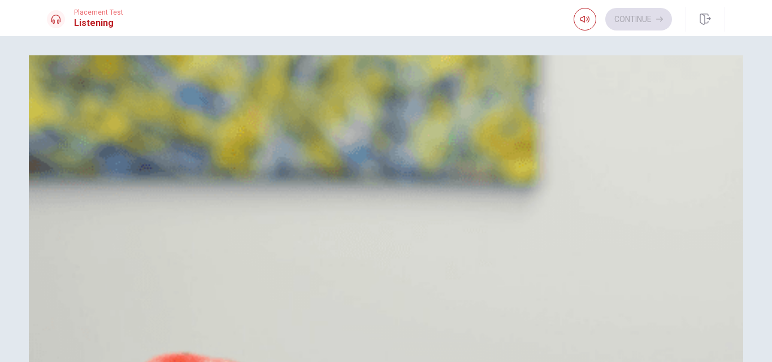
click at [80, 20] on h1 "Listening" at bounding box center [98, 23] width 49 height 14
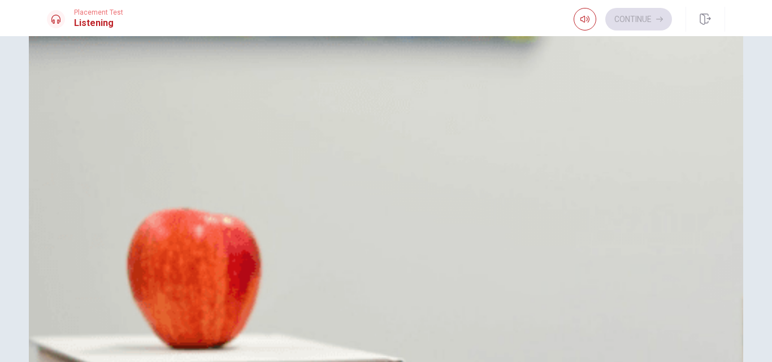
click at [258, 207] on img at bounding box center [386, 275] width 715 height 728
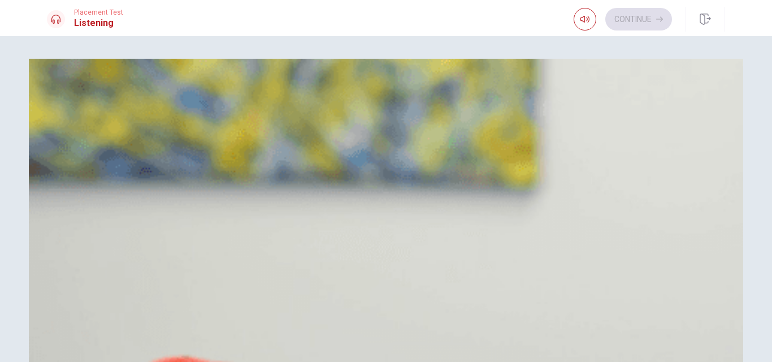
drag, startPoint x: 92, startPoint y: 163, endPoint x: 55, endPoint y: 165, distance: 36.8
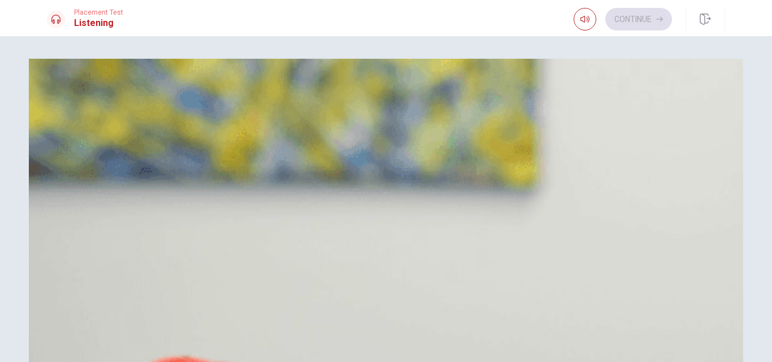
scroll to position [311, 0]
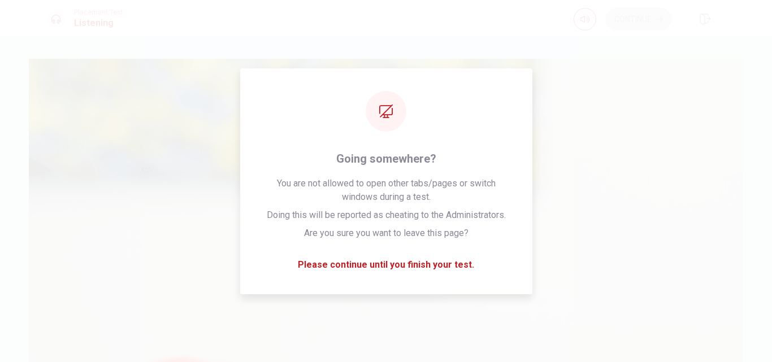
type input "15"
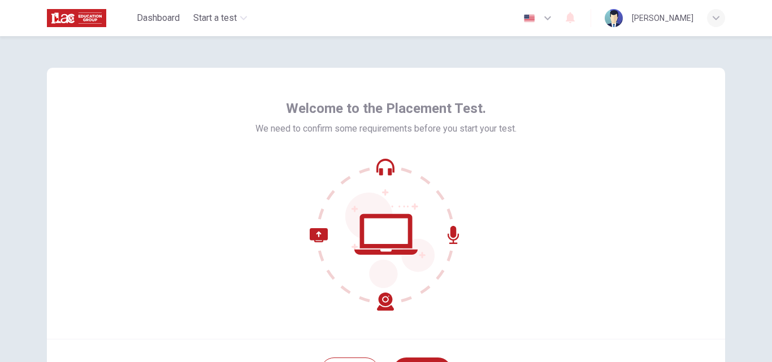
scroll to position [109, 0]
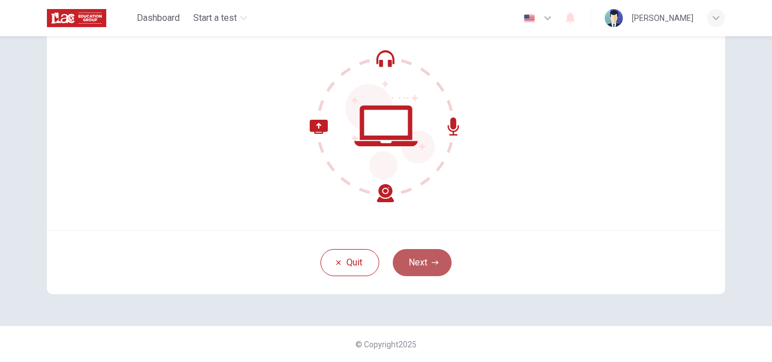
click at [416, 267] on button "Next" at bounding box center [422, 262] width 59 height 27
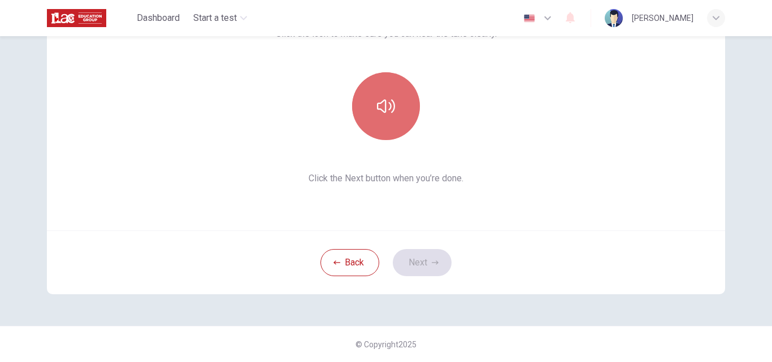
click at [392, 131] on button "button" at bounding box center [386, 106] width 68 height 68
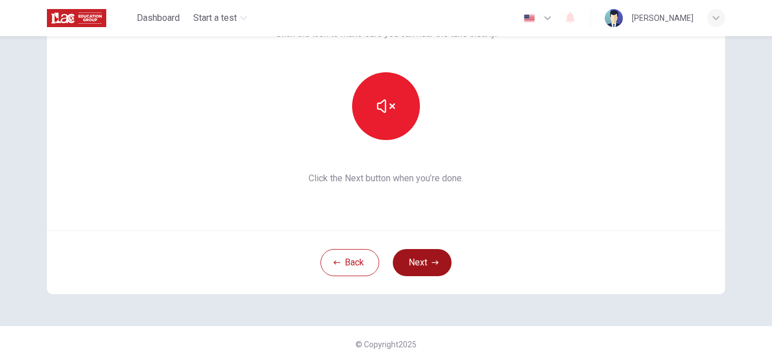
click at [418, 265] on button "Next" at bounding box center [422, 262] width 59 height 27
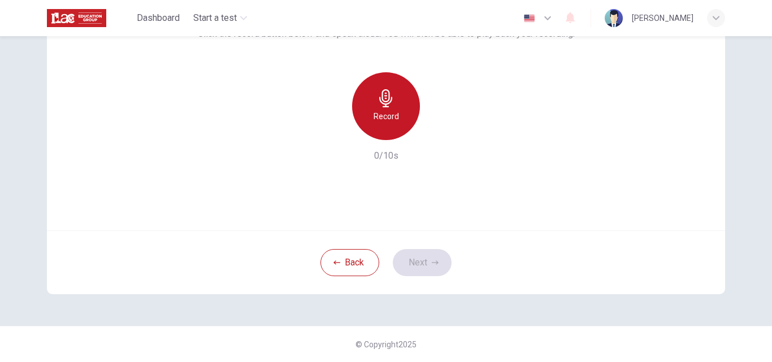
click at [402, 111] on div "Record" at bounding box center [386, 106] width 68 height 68
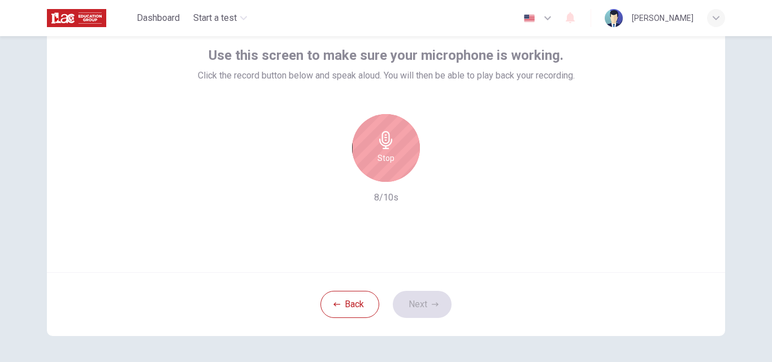
scroll to position [66, 0]
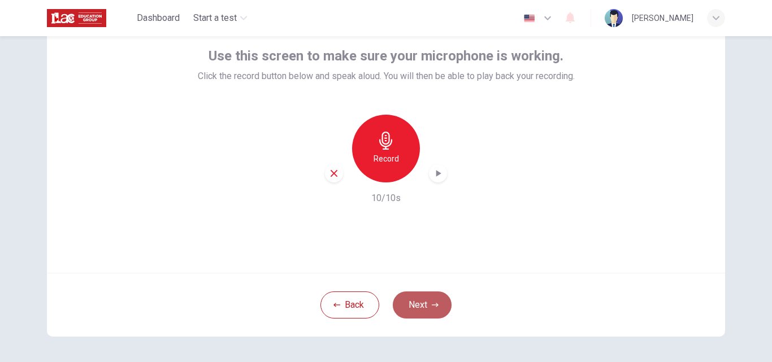
click at [424, 308] on button "Next" at bounding box center [422, 305] width 59 height 27
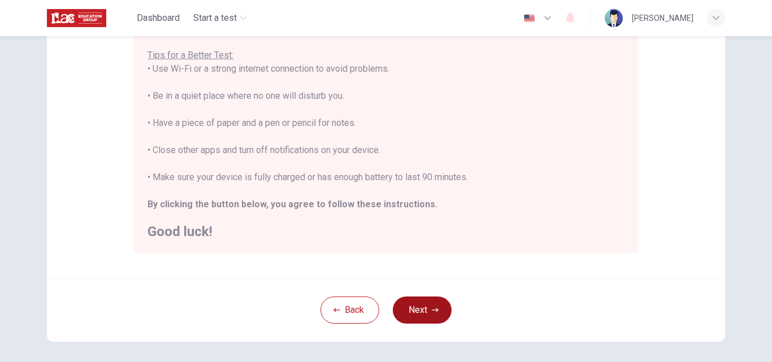
scroll to position [219, 0]
click at [425, 308] on button "Next" at bounding box center [422, 310] width 59 height 27
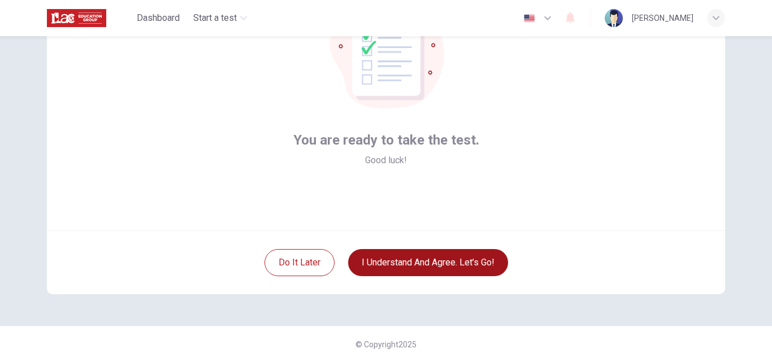
scroll to position [109, 0]
click at [451, 271] on button "I understand and agree. Let’s go!" at bounding box center [428, 262] width 160 height 27
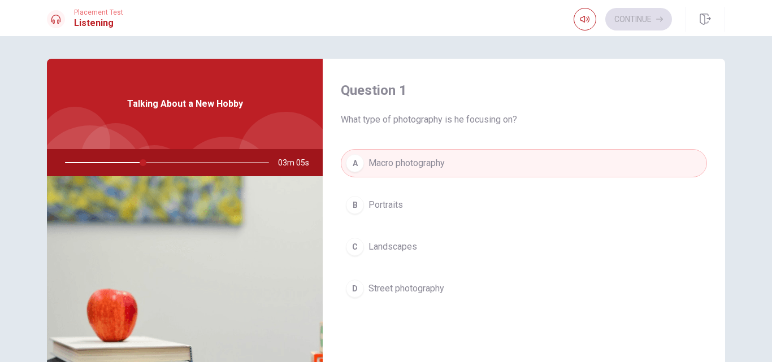
click at [118, 161] on div at bounding box center [164, 162] width 227 height 27
click at [176, 114] on div "Talking About a New Hobby" at bounding box center [185, 104] width 276 height 90
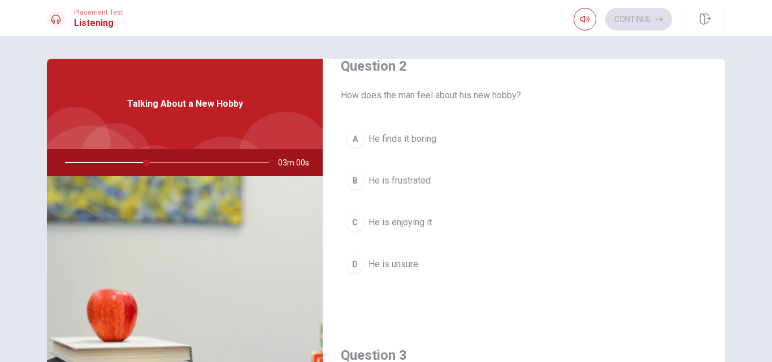
scroll to position [316, 0]
click at [418, 215] on span "He is enjoying it" at bounding box center [400, 221] width 63 height 14
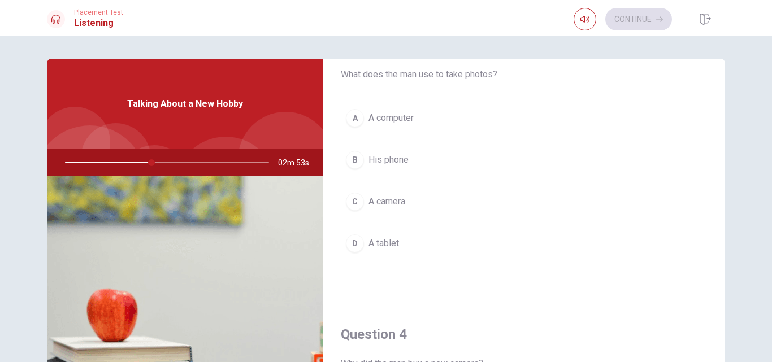
scroll to position [633, 0]
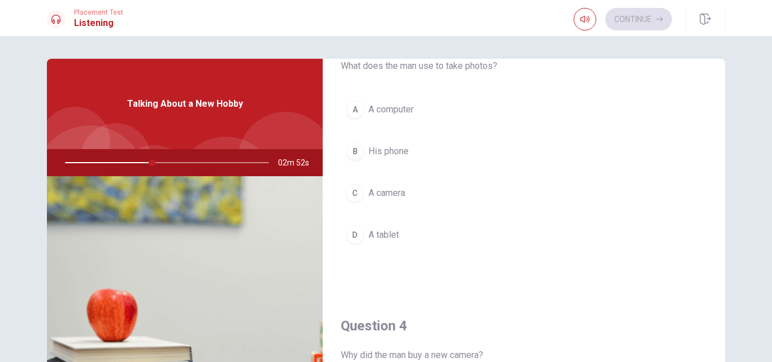
click at [420, 163] on button "B His phone" at bounding box center [524, 151] width 366 height 28
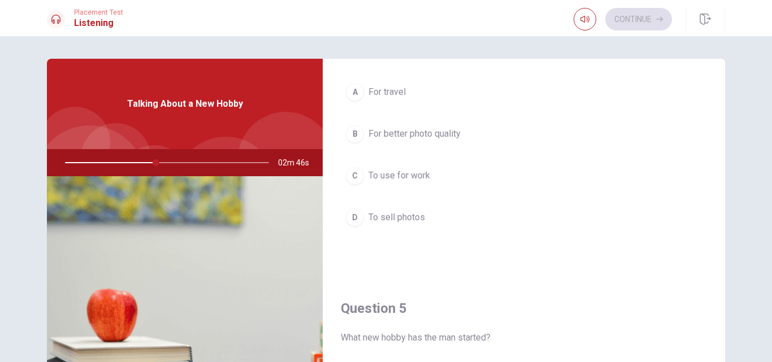
scroll to position [947, 0]
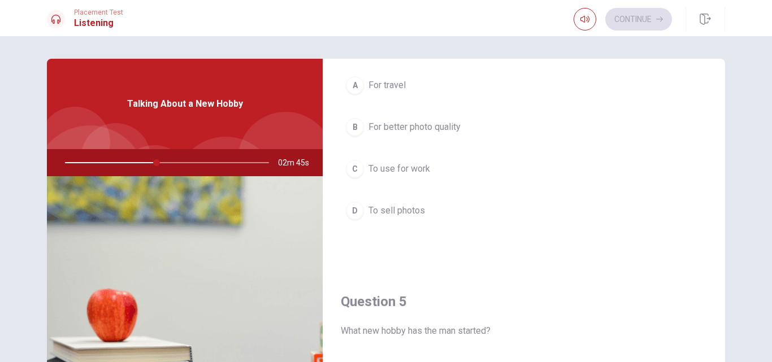
click at [431, 132] on span "For better photo quality" at bounding box center [415, 127] width 92 height 14
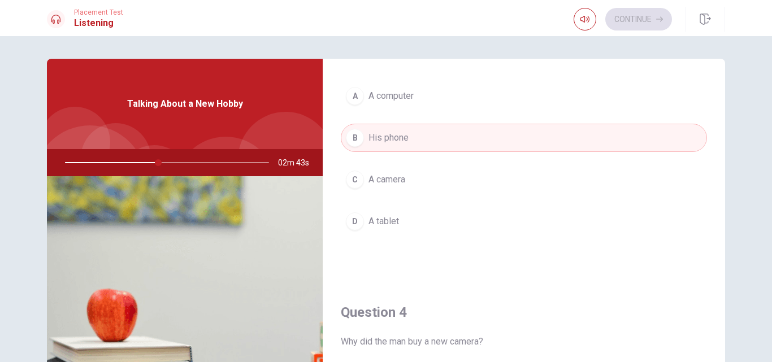
scroll to position [645, 0]
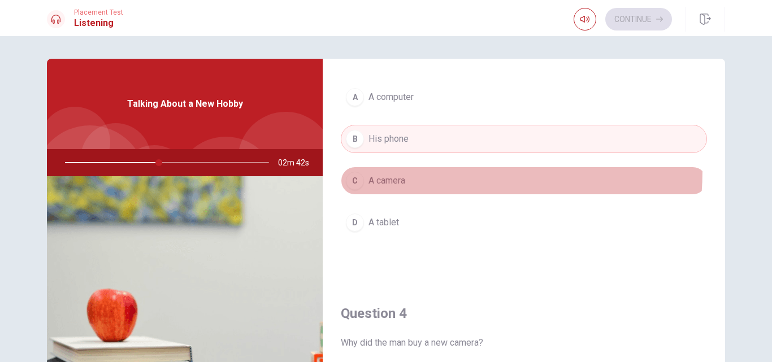
click at [405, 171] on button "C A camera" at bounding box center [524, 181] width 366 height 28
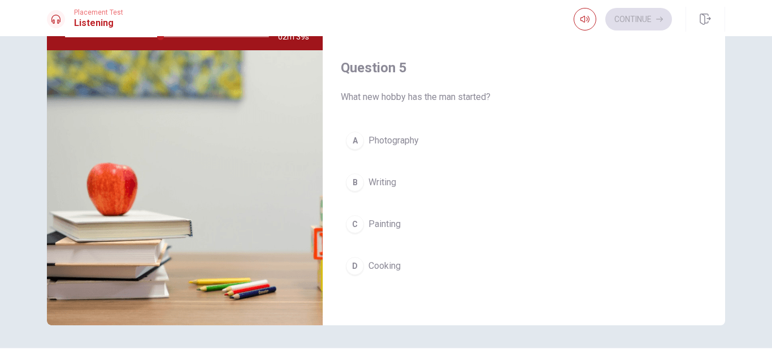
scroll to position [127, 0]
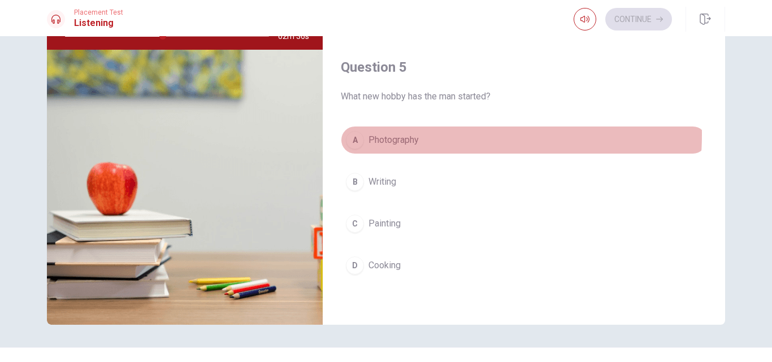
click at [409, 135] on span "Photography" at bounding box center [394, 140] width 50 height 14
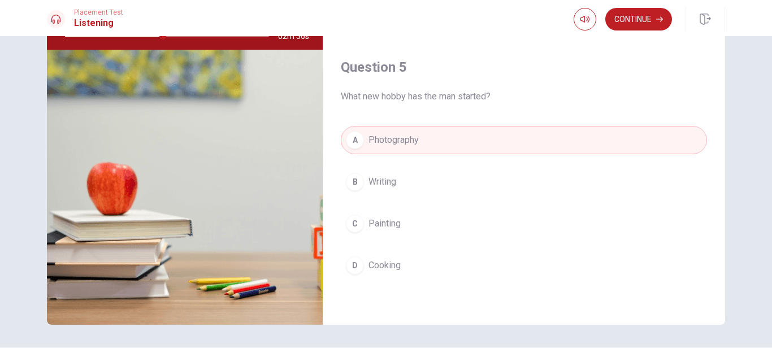
scroll to position [148, 0]
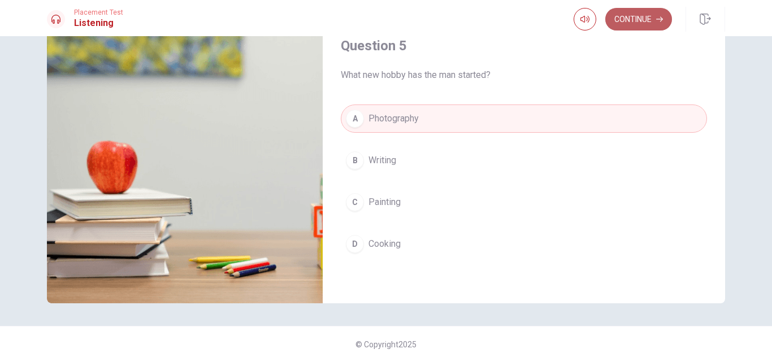
click at [644, 15] on button "Continue" at bounding box center [639, 19] width 67 height 23
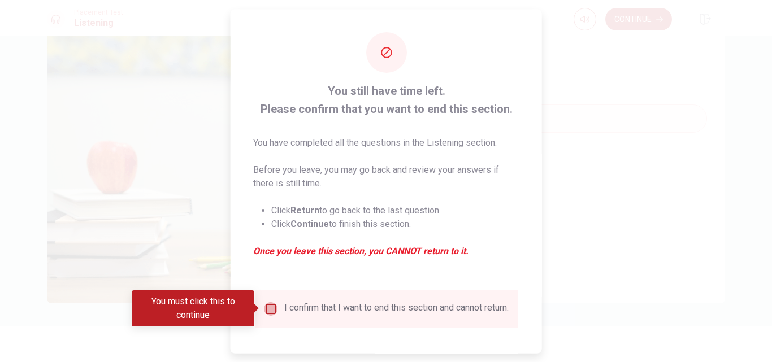
click at [271, 310] on input "You must click this to continue" at bounding box center [271, 309] width 14 height 14
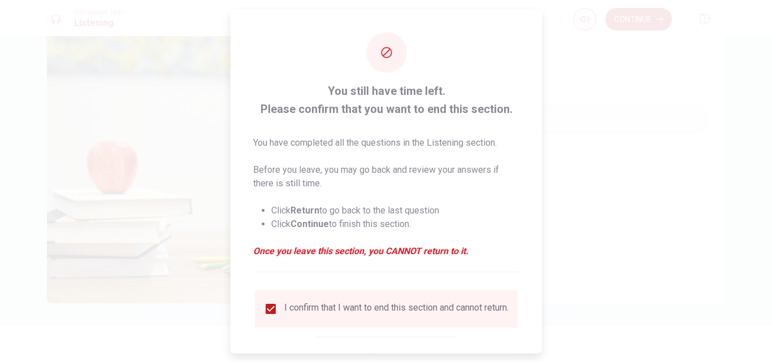
scroll to position [59, 0]
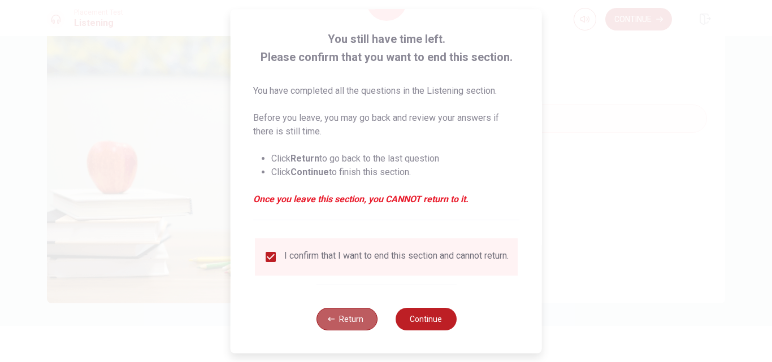
click at [355, 328] on button "Return" at bounding box center [346, 319] width 61 height 23
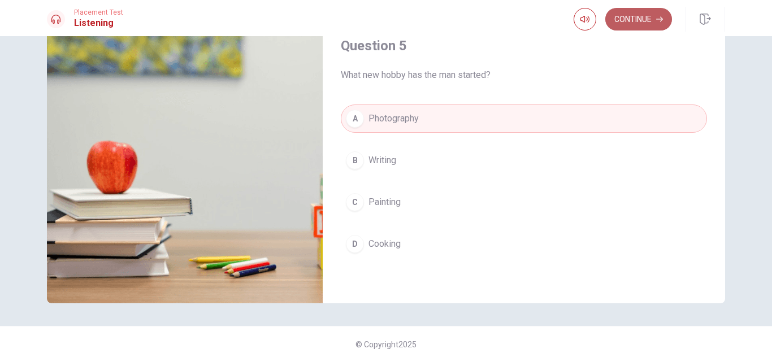
click at [633, 21] on button "Continue" at bounding box center [639, 19] width 67 height 23
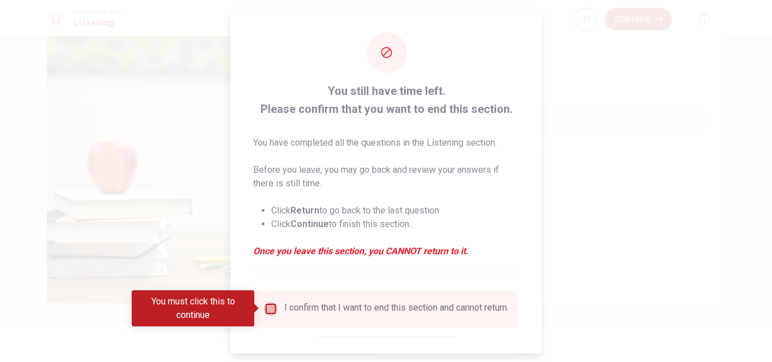
click at [267, 313] on input "You must click this to continue" at bounding box center [271, 309] width 14 height 14
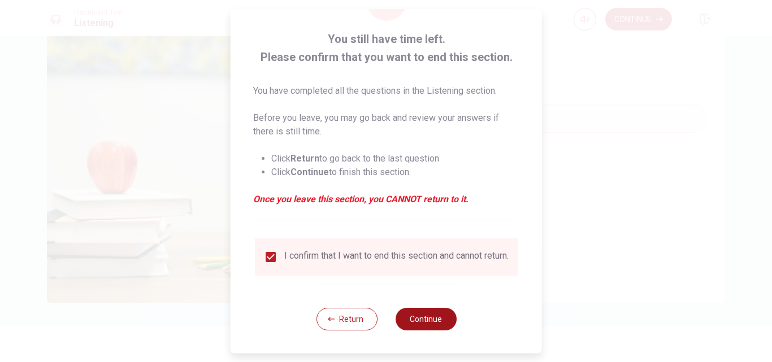
click at [425, 322] on button "Continue" at bounding box center [425, 319] width 61 height 23
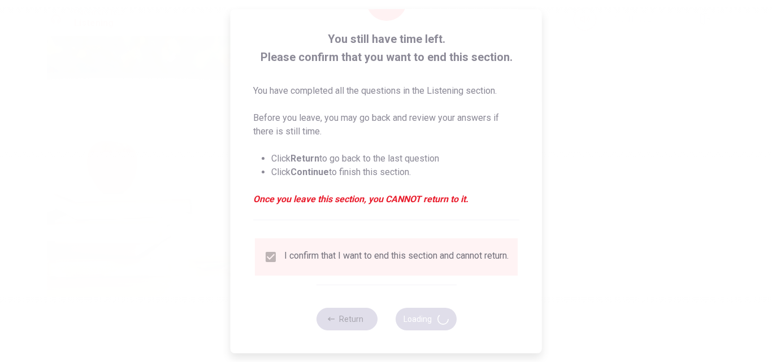
type input "53"
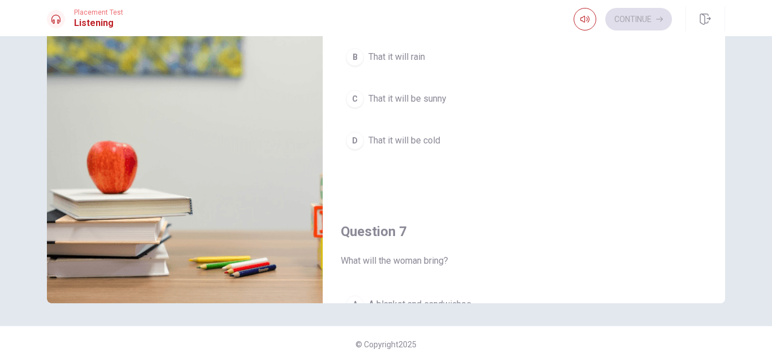
scroll to position [0, 0]
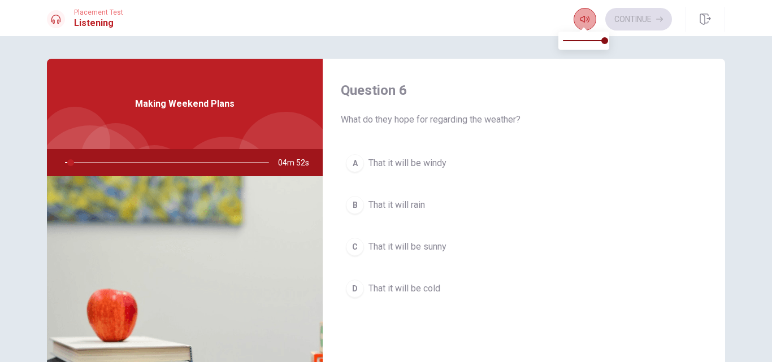
click at [587, 17] on icon "button" at bounding box center [585, 19] width 9 height 9
type input "3"
type input "0.2"
click at [572, 41] on span at bounding box center [584, 41] width 42 height 16
type input "3"
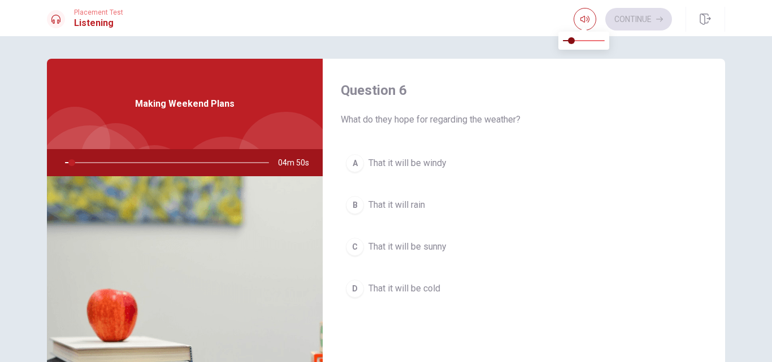
type input "0.8"
click at [598, 40] on span at bounding box center [584, 41] width 42 height 16
click at [85, 24] on h1 "Listening" at bounding box center [98, 23] width 49 height 14
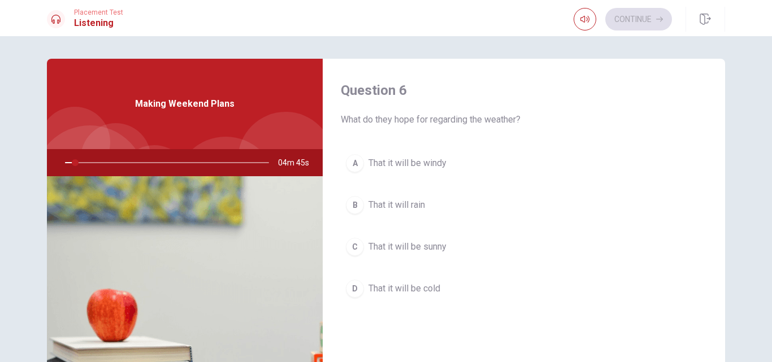
click at [287, 158] on span "04m 45s" at bounding box center [298, 162] width 40 height 27
click at [287, 158] on span "04m 44s" at bounding box center [298, 162] width 40 height 27
click at [122, 154] on div at bounding box center [164, 162] width 227 height 27
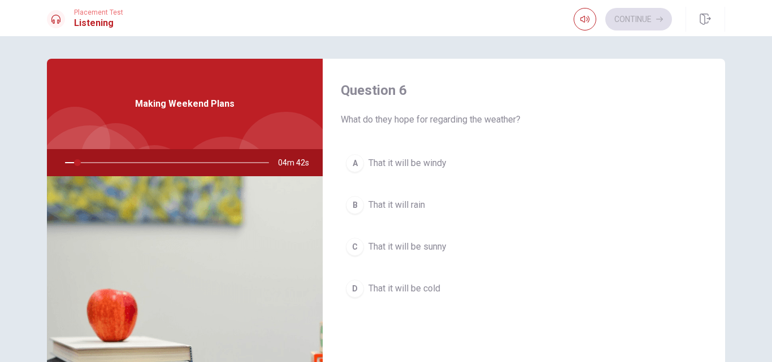
click at [70, 161] on div at bounding box center [164, 162] width 227 height 27
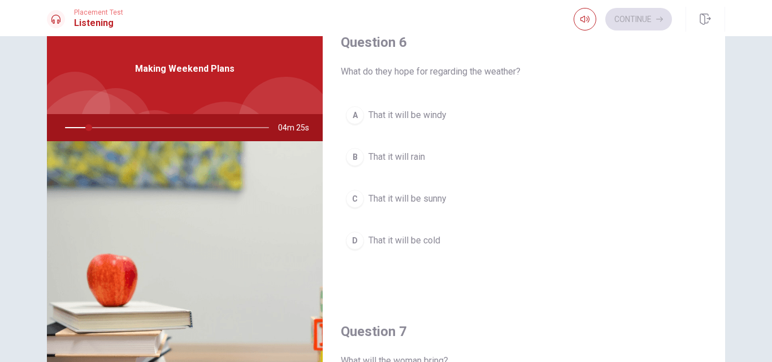
scroll to position [14, 0]
type input "13"
